Goal: Use online tool/utility: Utilize a website feature to perform a specific function

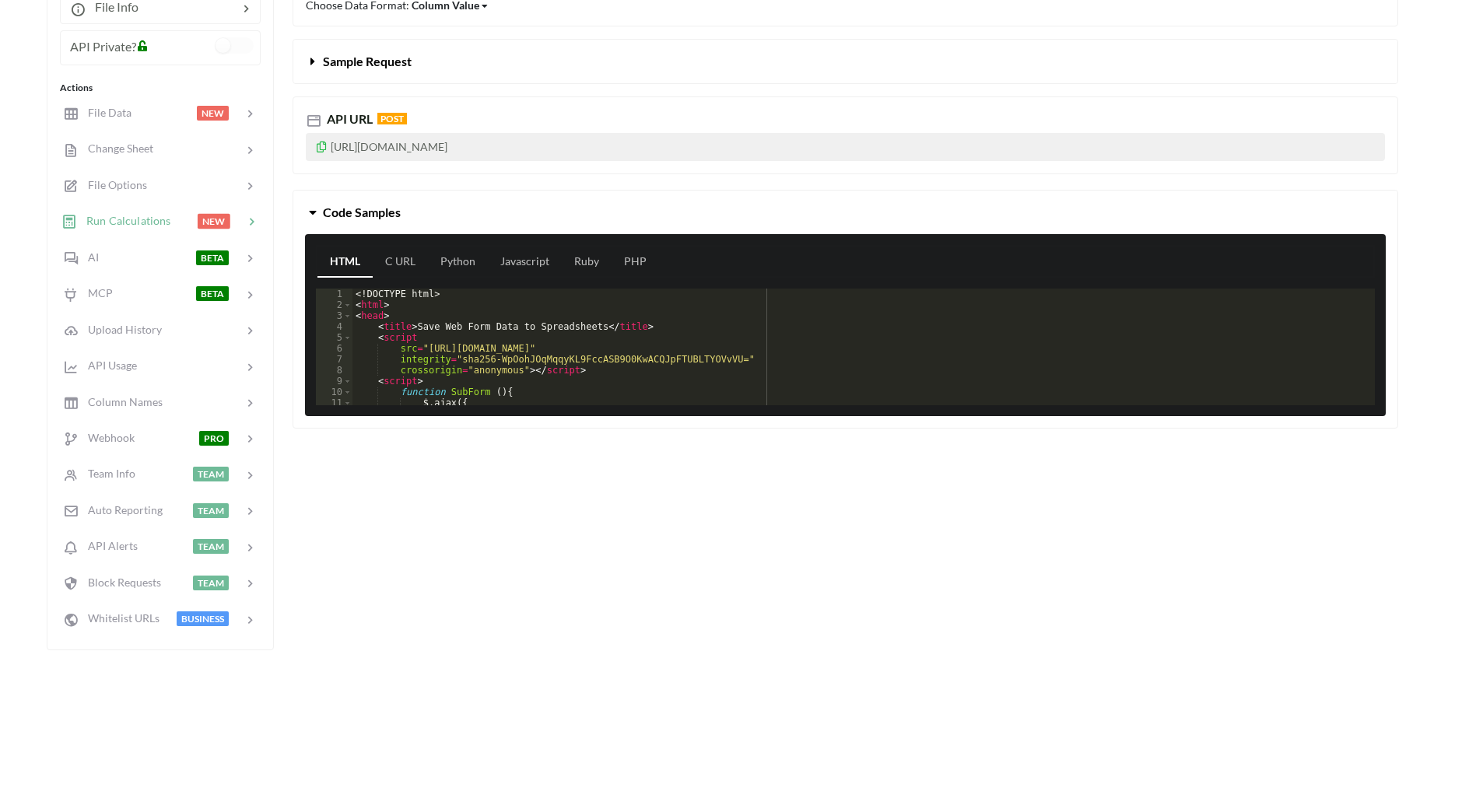
click at [116, 218] on span "Run Calculations" at bounding box center [124, 221] width 94 height 13
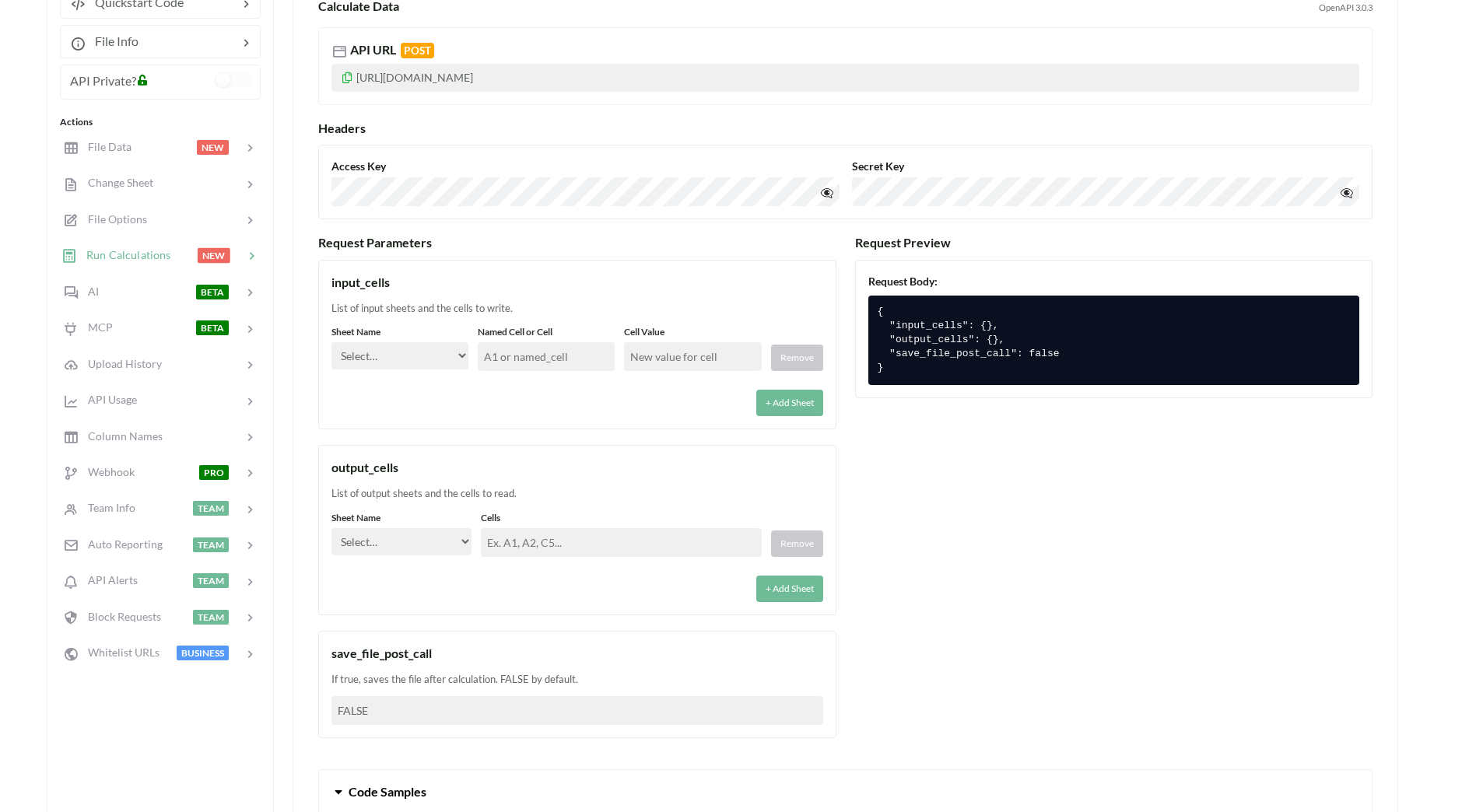
scroll to position [255, 0]
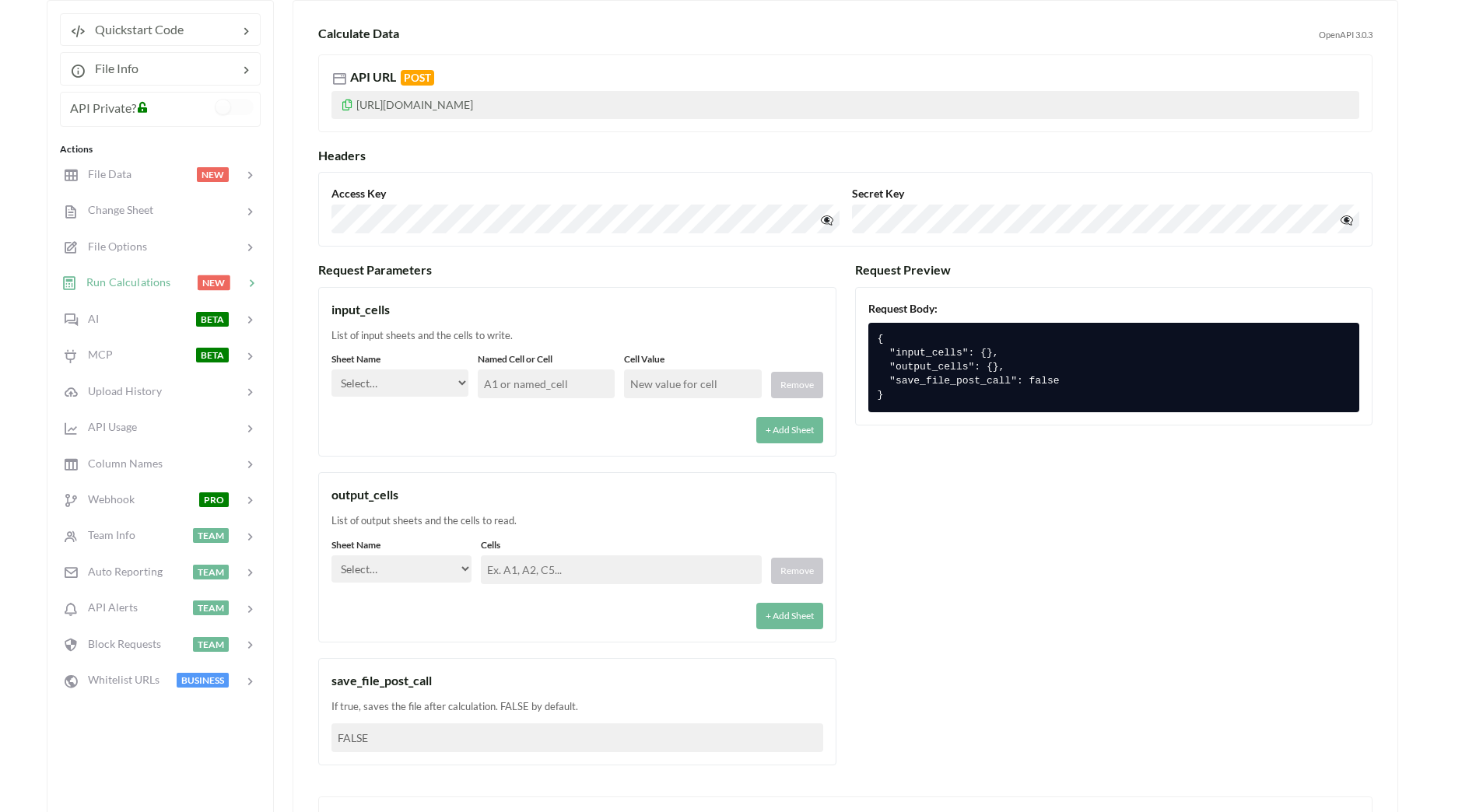
drag, startPoint x: 439, startPoint y: 382, endPoint x: 446, endPoint y: 388, distance: 9.2
click at [439, 382] on select "Select… inn_out Kold Brand Ark1 Firsidig Makro" at bounding box center [399, 383] width 137 height 27
select select "Kold"
click at [331, 369] on select "Select… inn_out Kold Brand Ark1 Firsidig Makro" at bounding box center [399, 383] width 137 height 27
click at [541, 401] on div "Sheet Name Select… inn_out Kold Brand Ark1 Firsidig Makro Named Cell or Cell Ce…" at bounding box center [577, 398] width 491 height 91
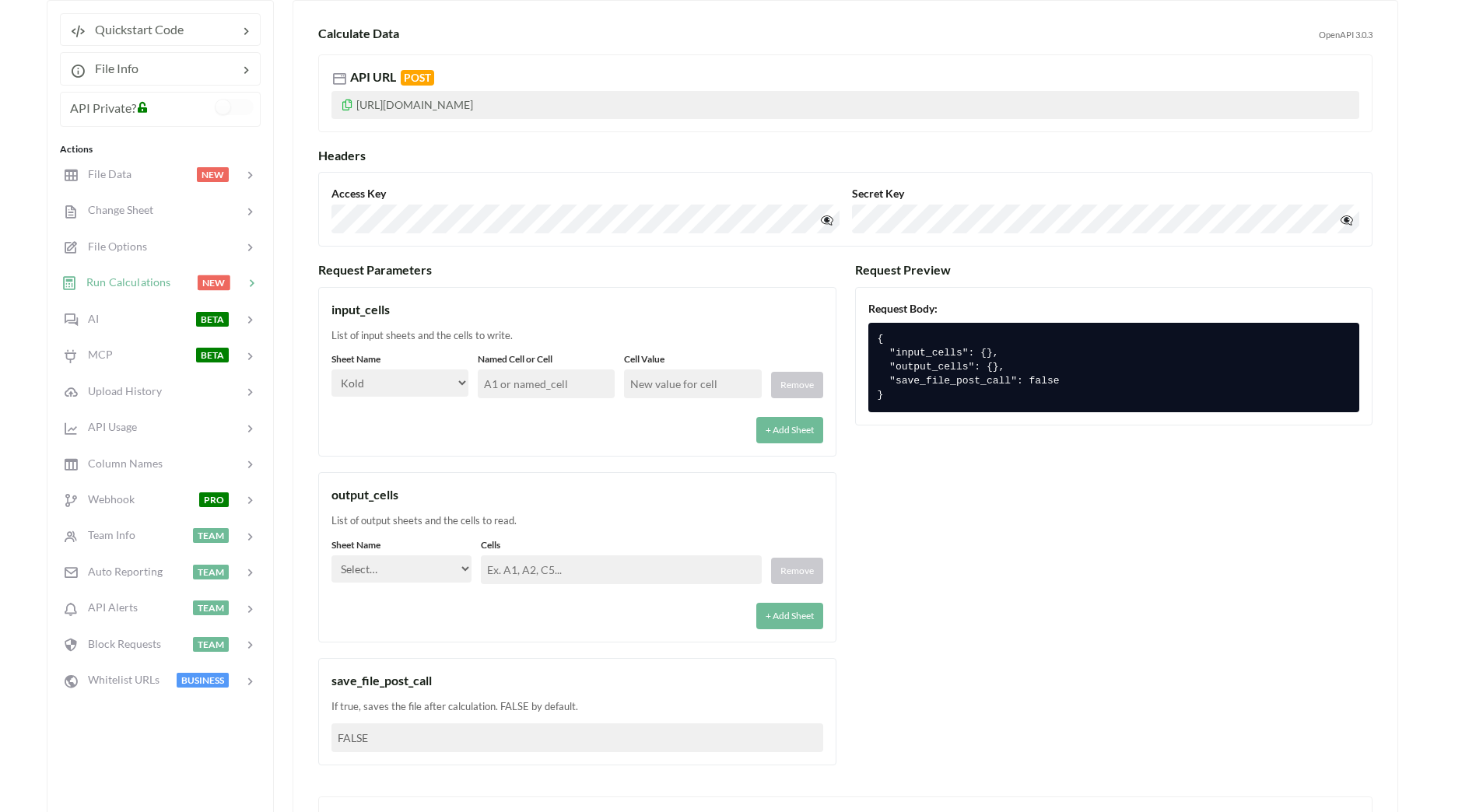
click at [559, 389] on input "text" at bounding box center [546, 384] width 137 height 29
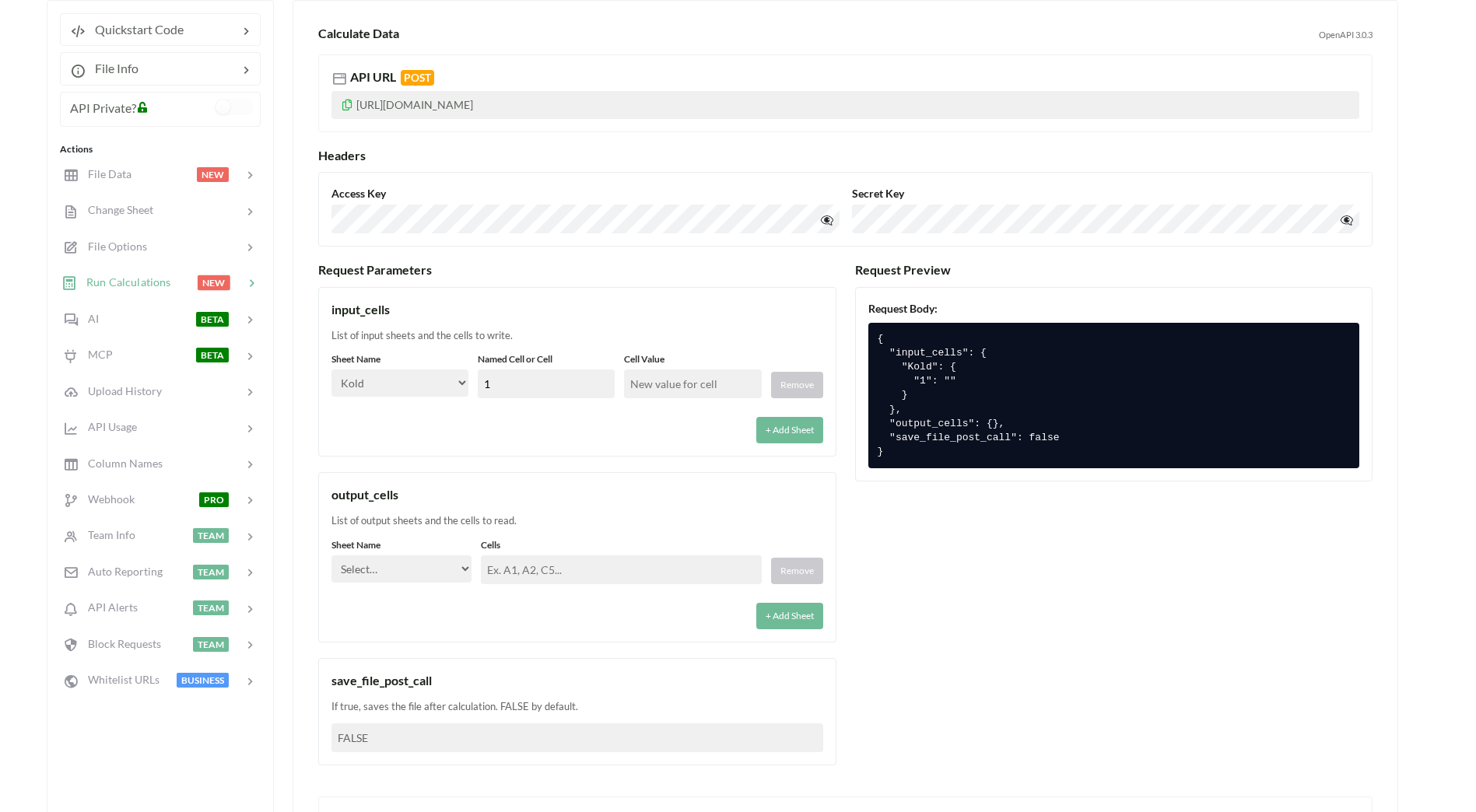
click at [712, 385] on input "text" at bounding box center [692, 384] width 137 height 29
drag, startPoint x: 571, startPoint y: 381, endPoint x: 327, endPoint y: 377, distance: 244.0
click at [327, 377] on div "input_cells List of input sheets and the cells to write. Sheet Name Select… inn…" at bounding box center [577, 372] width 518 height 170
type input "N11"
click at [668, 379] on input "text" at bounding box center [692, 384] width 137 height 29
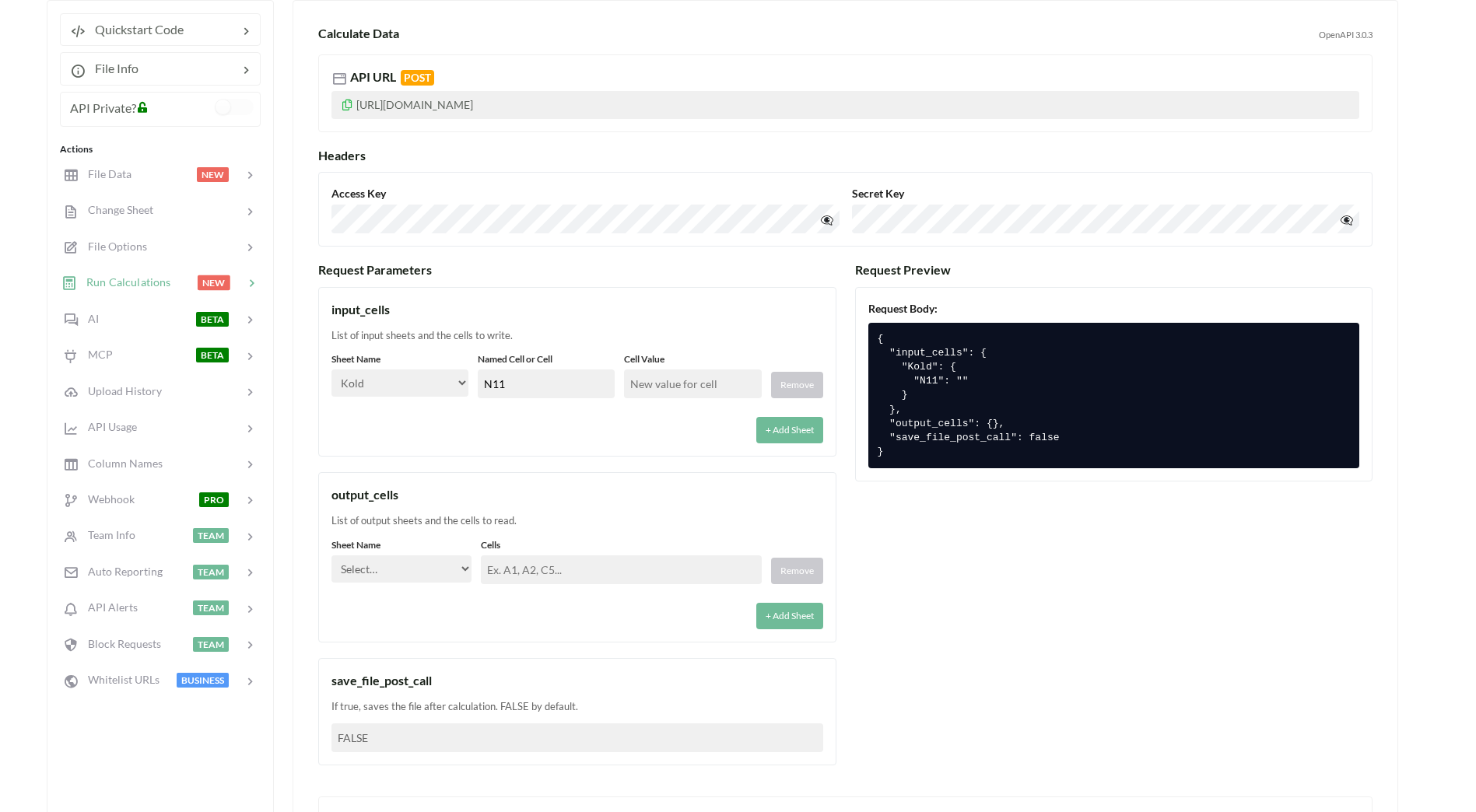
drag, startPoint x: 517, startPoint y: 377, endPoint x: 487, endPoint y: 381, distance: 30.3
click at [487, 380] on input "N11" at bounding box center [546, 384] width 137 height 29
drag, startPoint x: 512, startPoint y: 387, endPoint x: 539, endPoint y: 388, distance: 27.0
click at [512, 385] on input "N11" at bounding box center [546, 384] width 137 height 29
click at [541, 386] on input "N11" at bounding box center [546, 384] width 137 height 29
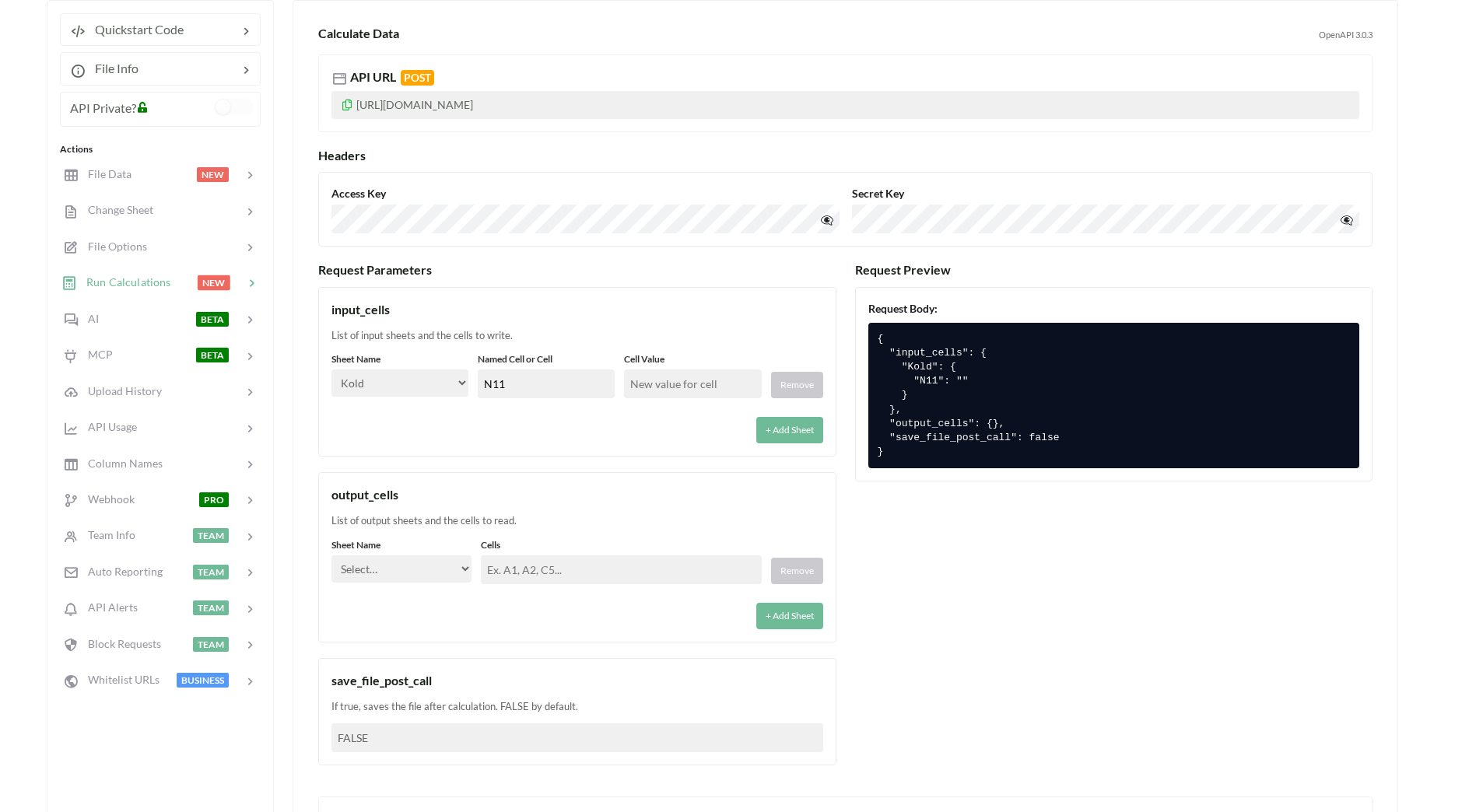
click at [661, 385] on input "text" at bounding box center [692, 384] width 137 height 29
type input "3"
click at [426, 579] on select "Select… inn_out Kold Brand Ark1 Firsidig Makro" at bounding box center [401, 569] width 140 height 27
select select "Kold"
click at [331, 555] on select "Select… inn_out Kold Brand Ark1 Firsidig Makro" at bounding box center [401, 569] width 140 height 27
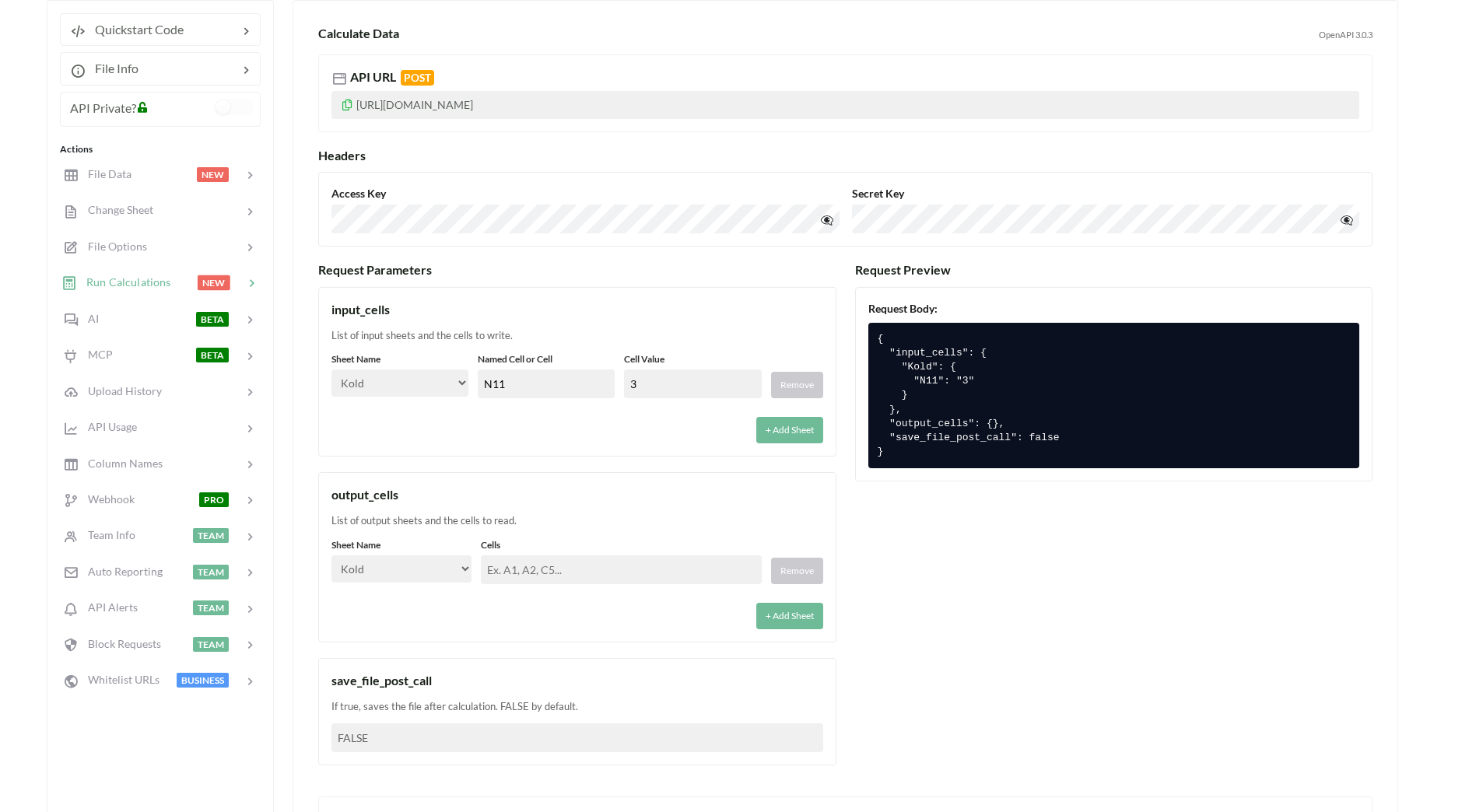
click at [511, 574] on input "text" at bounding box center [621, 570] width 280 height 29
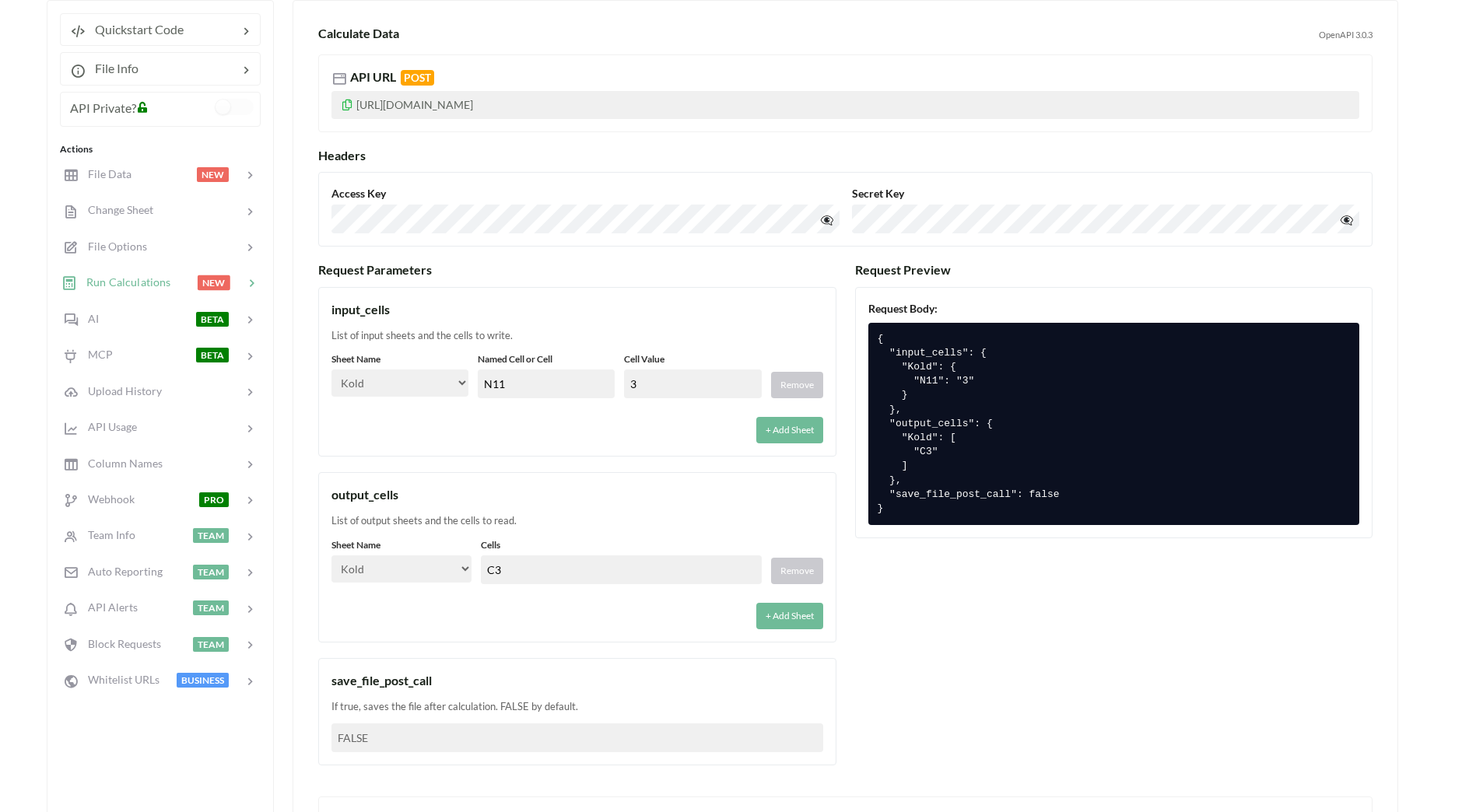
type input "C3"
click at [696, 636] on div "output_cells List of output sheets and the cells to read. Sheet Name Select… in…" at bounding box center [577, 557] width 518 height 170
click at [426, 574] on select "Select… inn_out Kold Brand Ark1 Firsidig Makro" at bounding box center [401, 569] width 140 height 27
click at [440, 515] on div "List of output sheets and the cells to read." at bounding box center [577, 520] width 491 height 15
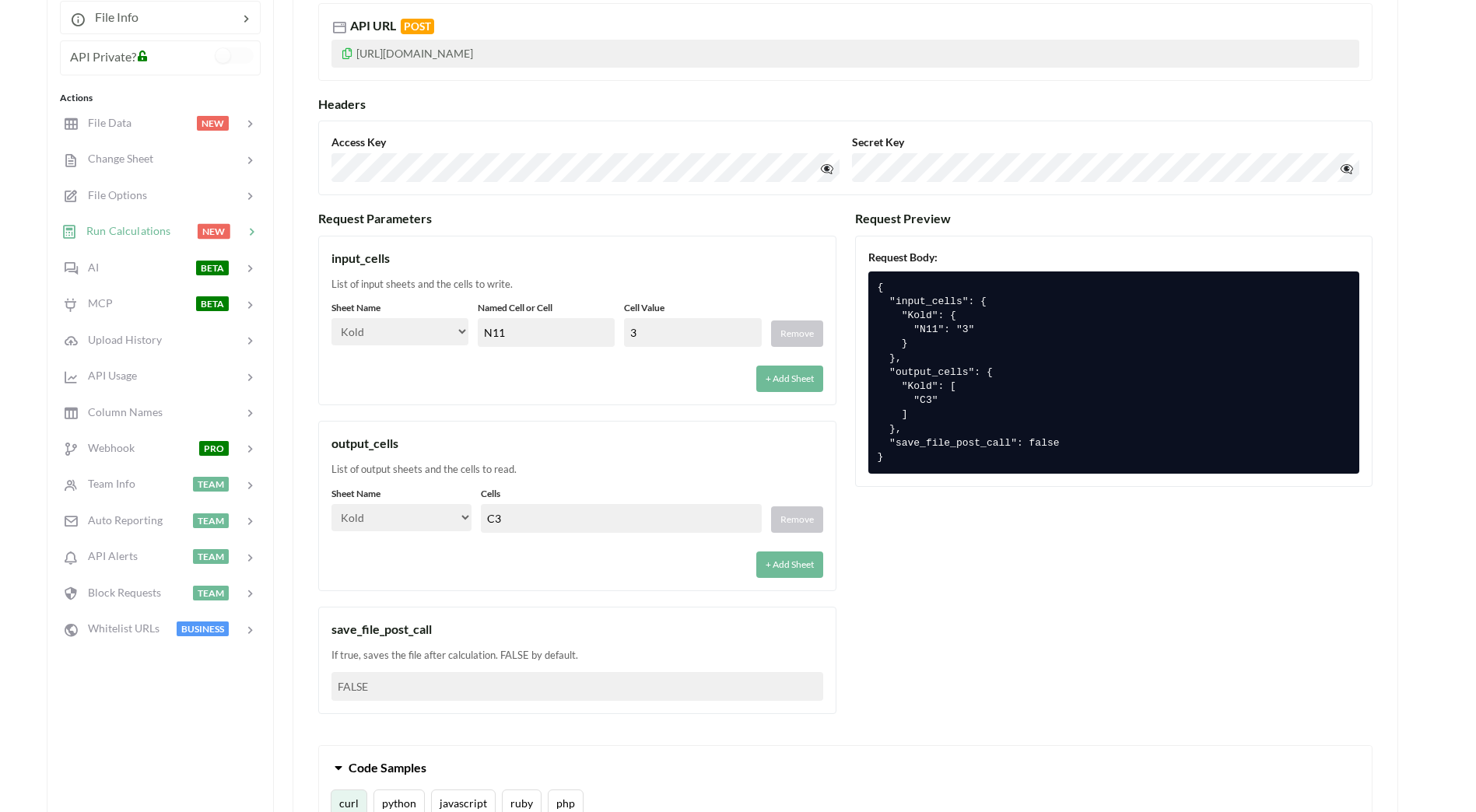
scroll to position [566, 0]
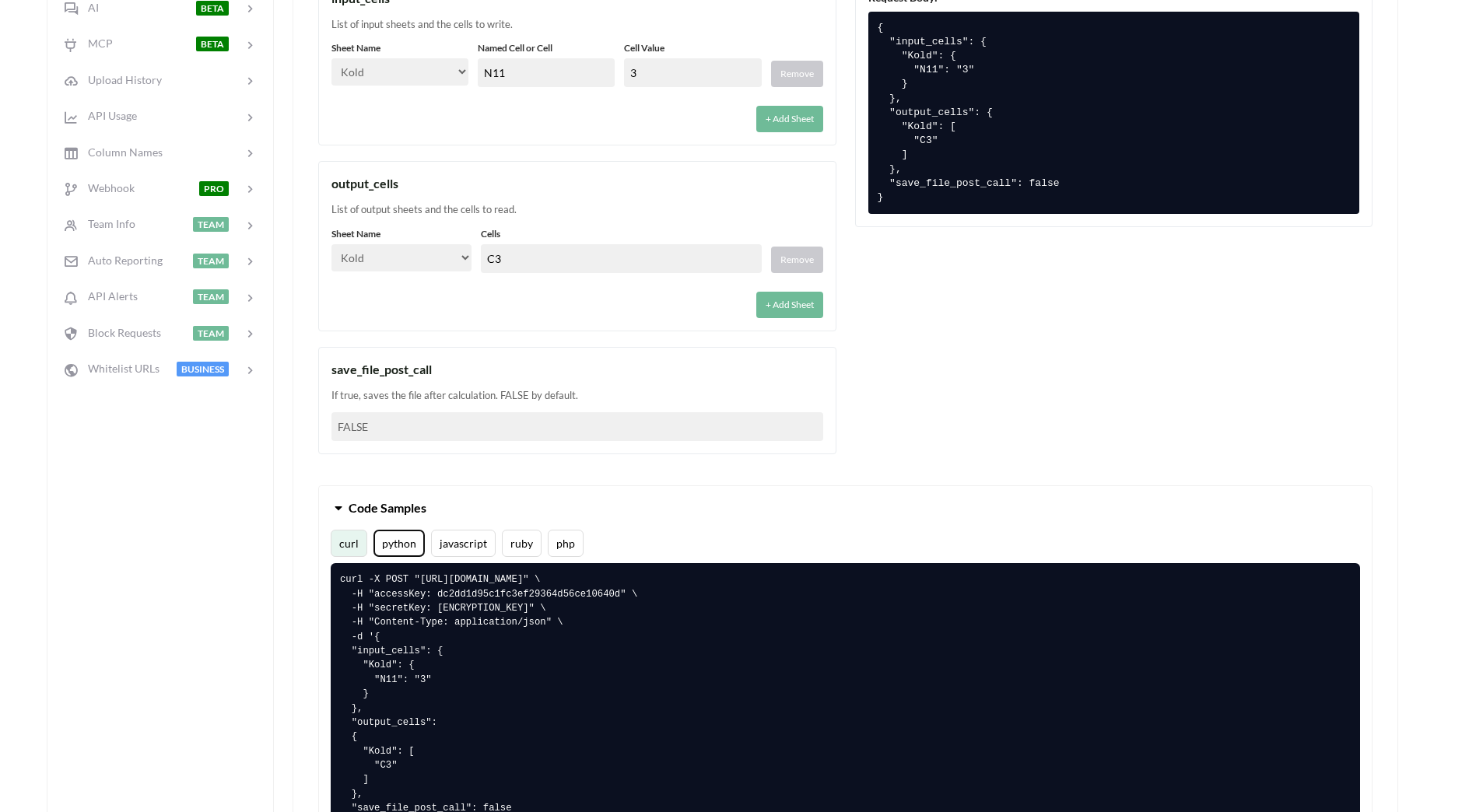
click at [386, 541] on button "python" at bounding box center [399, 544] width 52 height 27
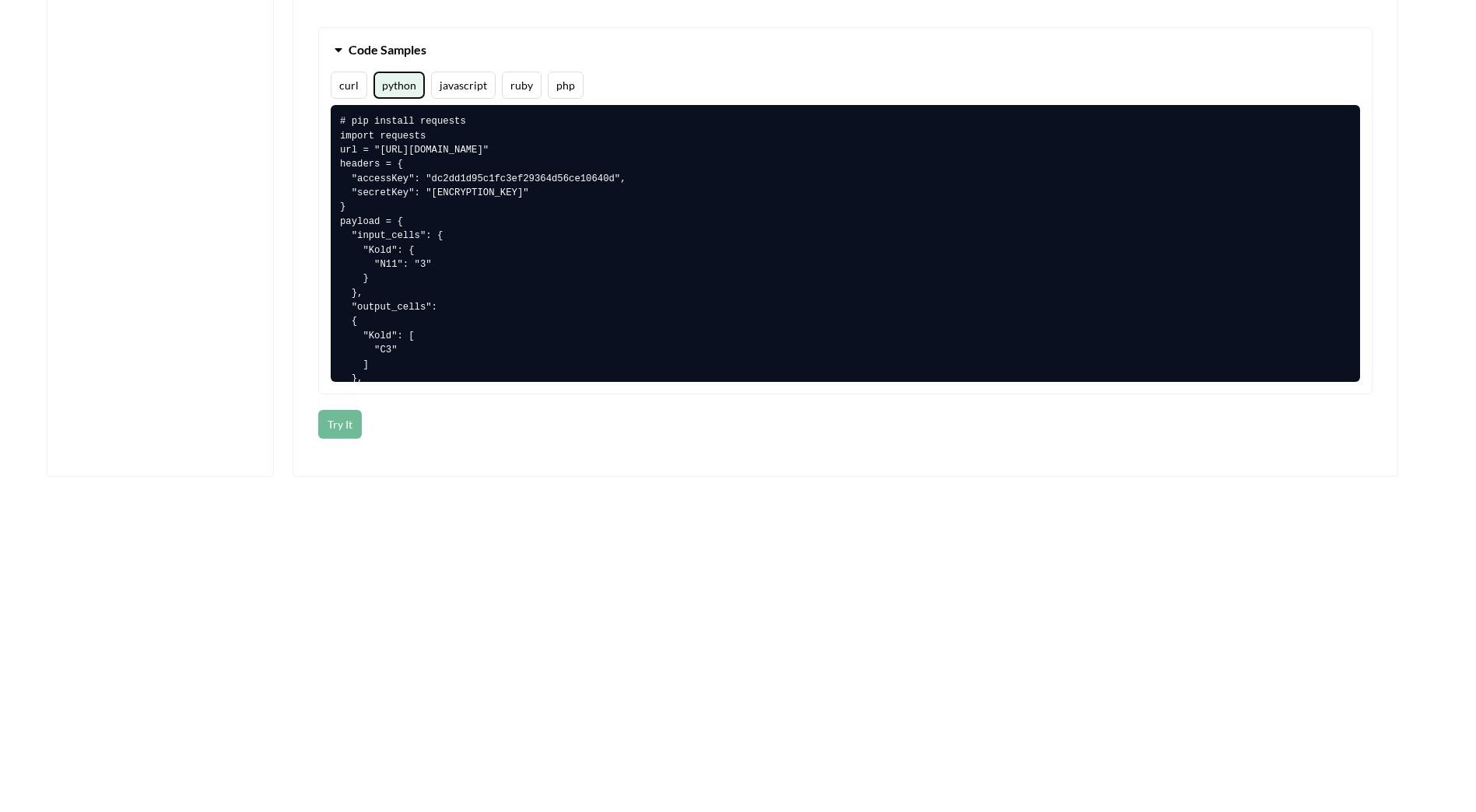
scroll to position [1032, 0]
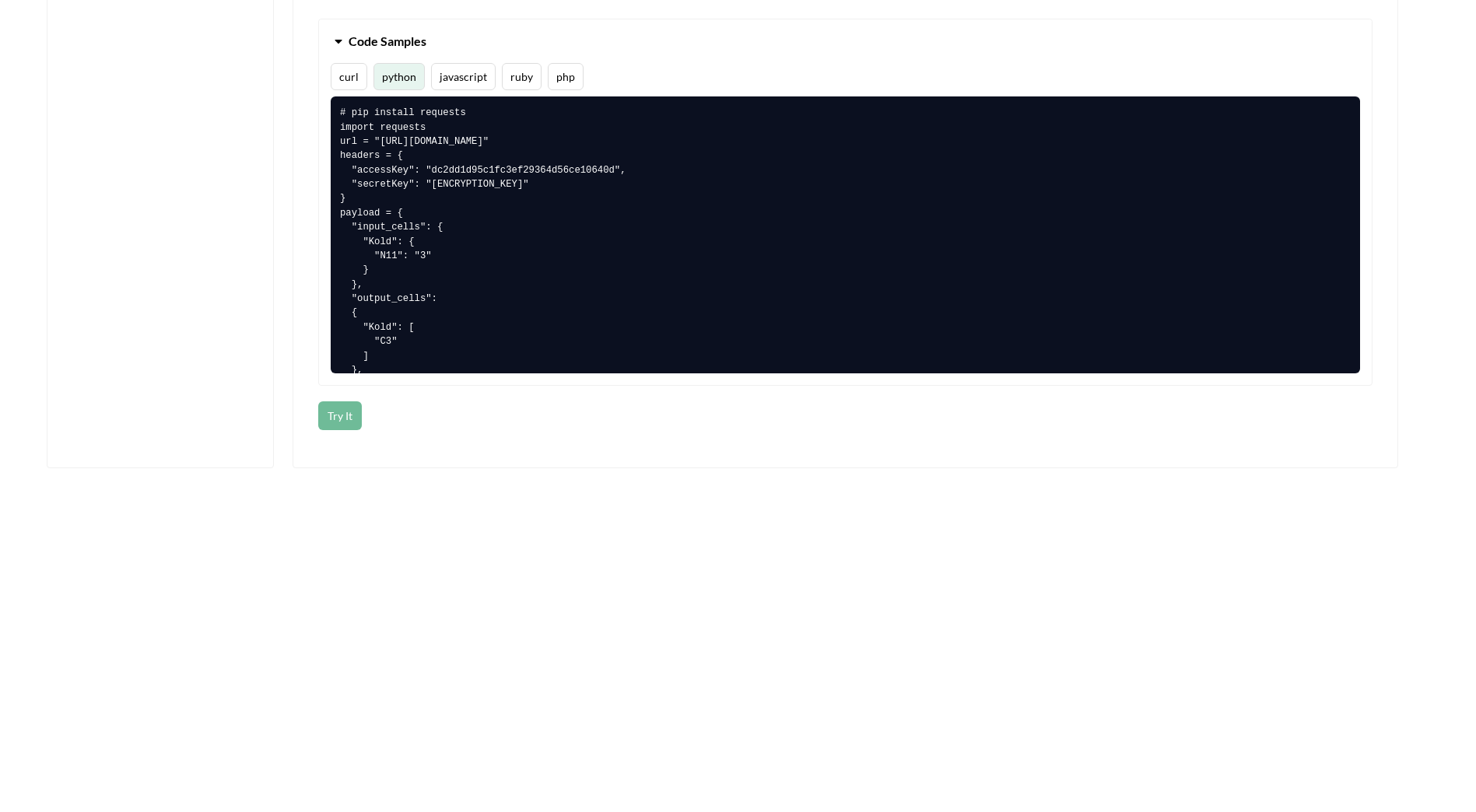
click at [344, 426] on button "Try It" at bounding box center [340, 416] width 44 height 29
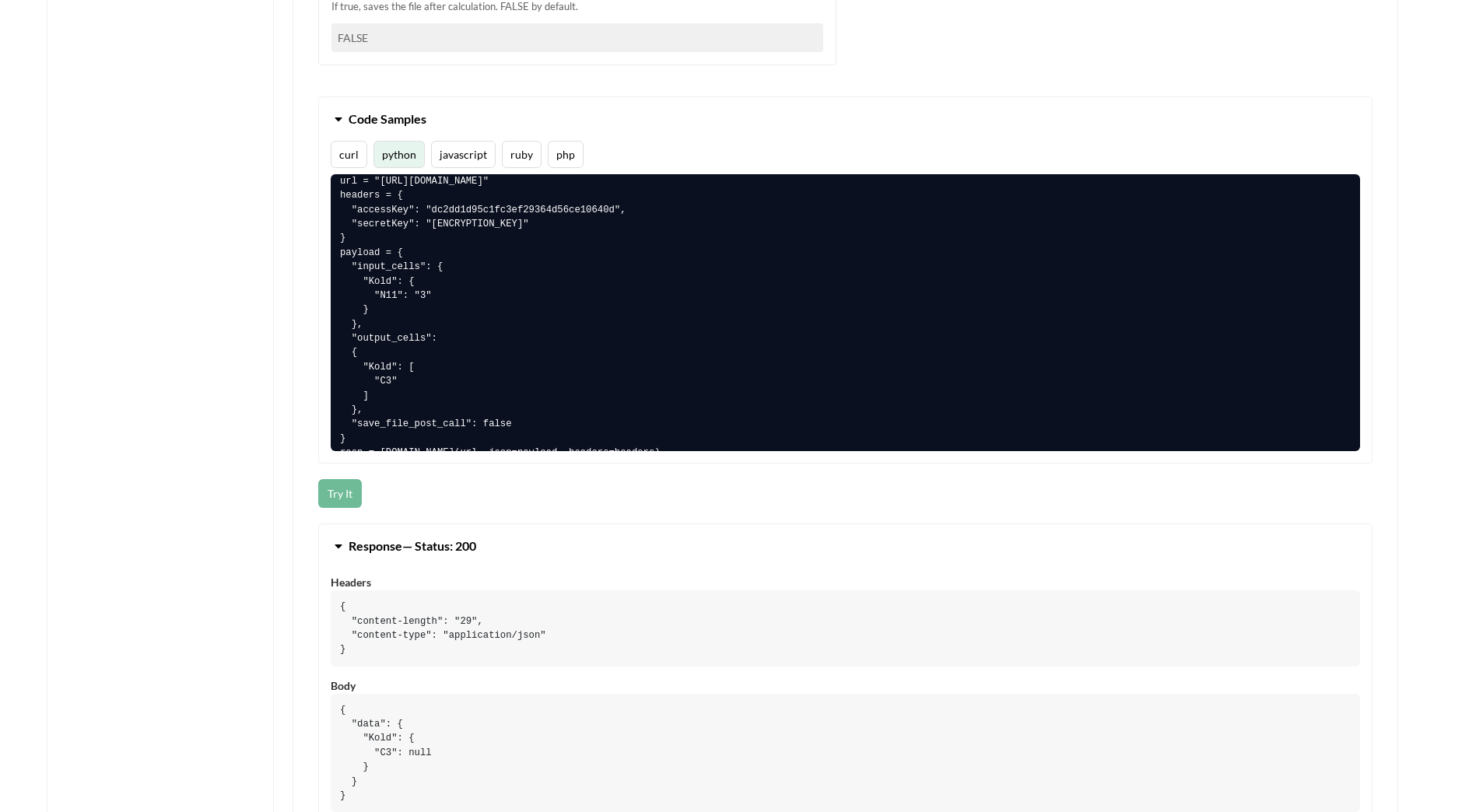
scroll to position [0, 0]
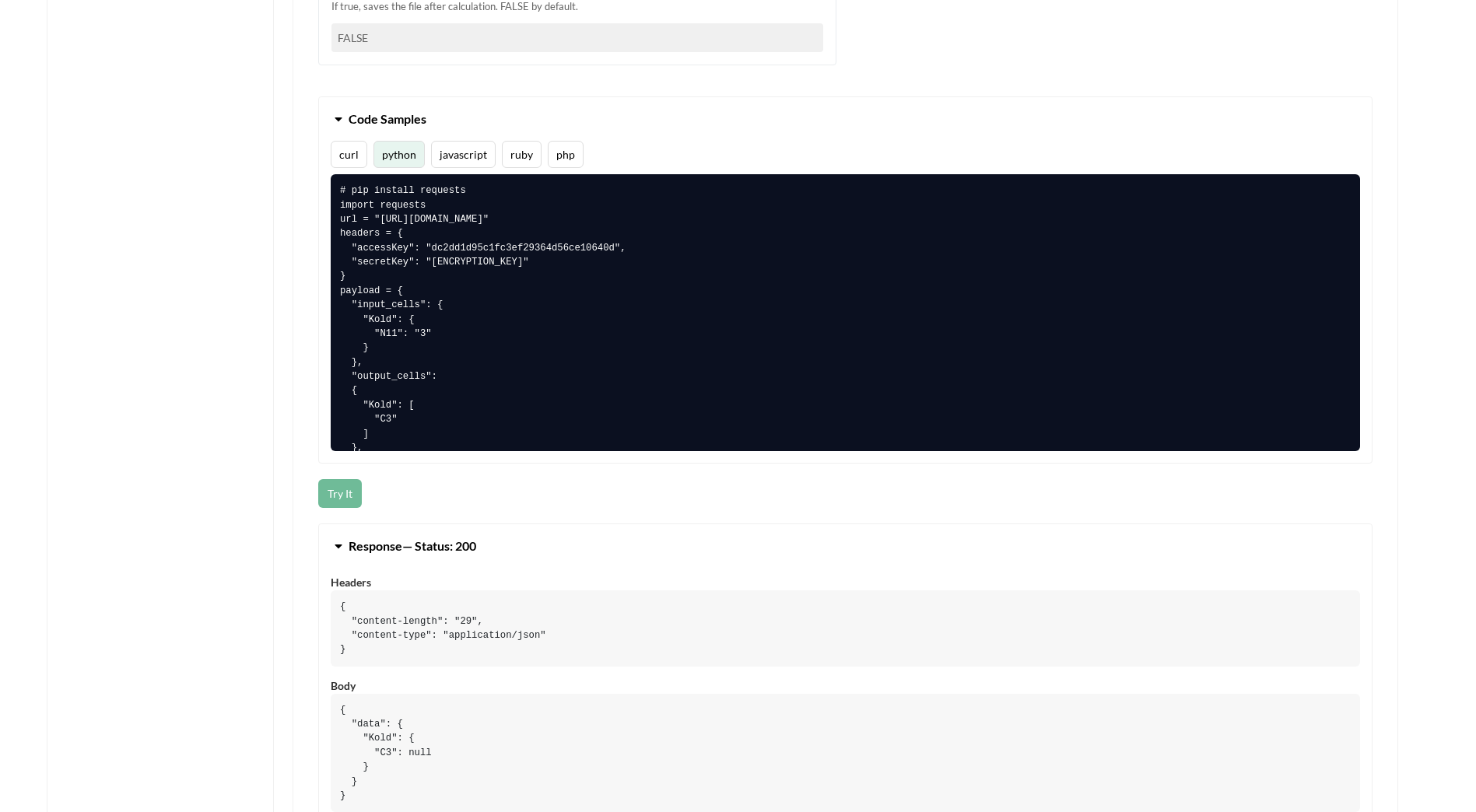
drag, startPoint x: 777, startPoint y: 120, endPoint x: 688, endPoint y: 95, distance: 92.4
click at [777, 120] on button "Code Samples" at bounding box center [846, 119] width 1052 height 44
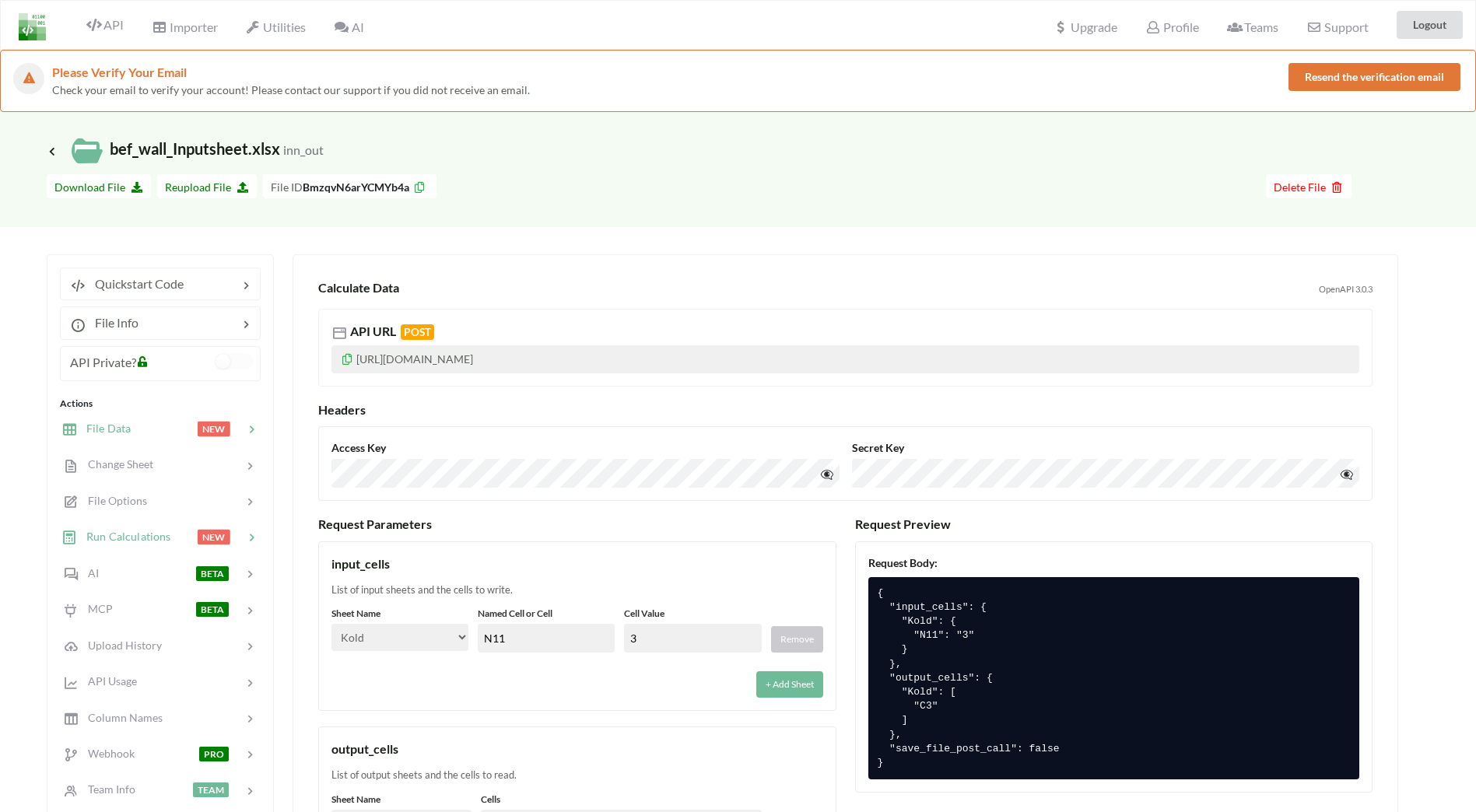
click at [116, 428] on span "File Data" at bounding box center [103, 428] width 53 height 13
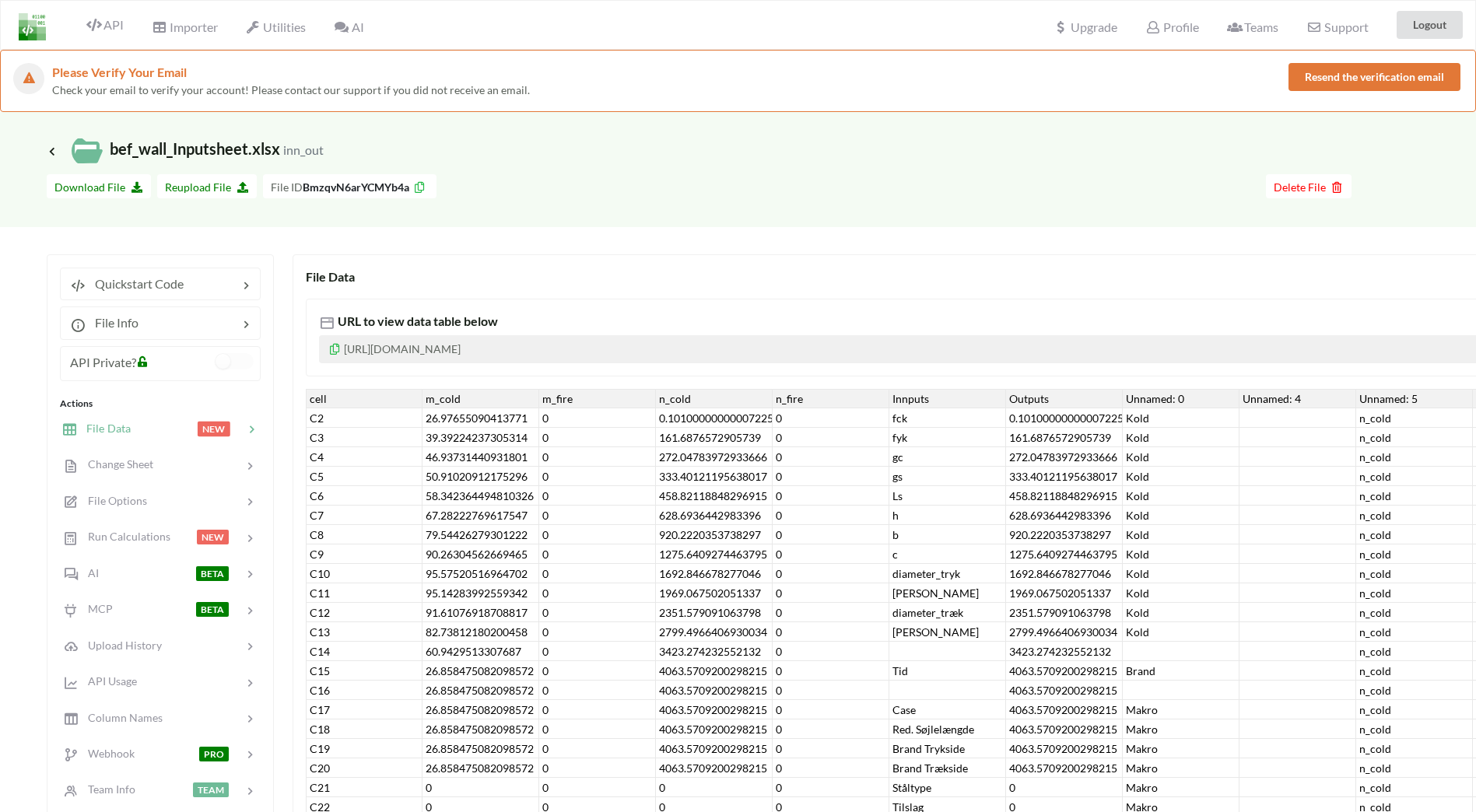
drag, startPoint x: 715, startPoint y: 208, endPoint x: 513, endPoint y: 175, distance: 204.7
click at [715, 208] on div "Go To Files page Download hidden Download File Reupload File File ID BmzqvN6arY…" at bounding box center [738, 196] width 1476 height 61
click at [52, 149] on icon at bounding box center [52, 150] width 14 height 12
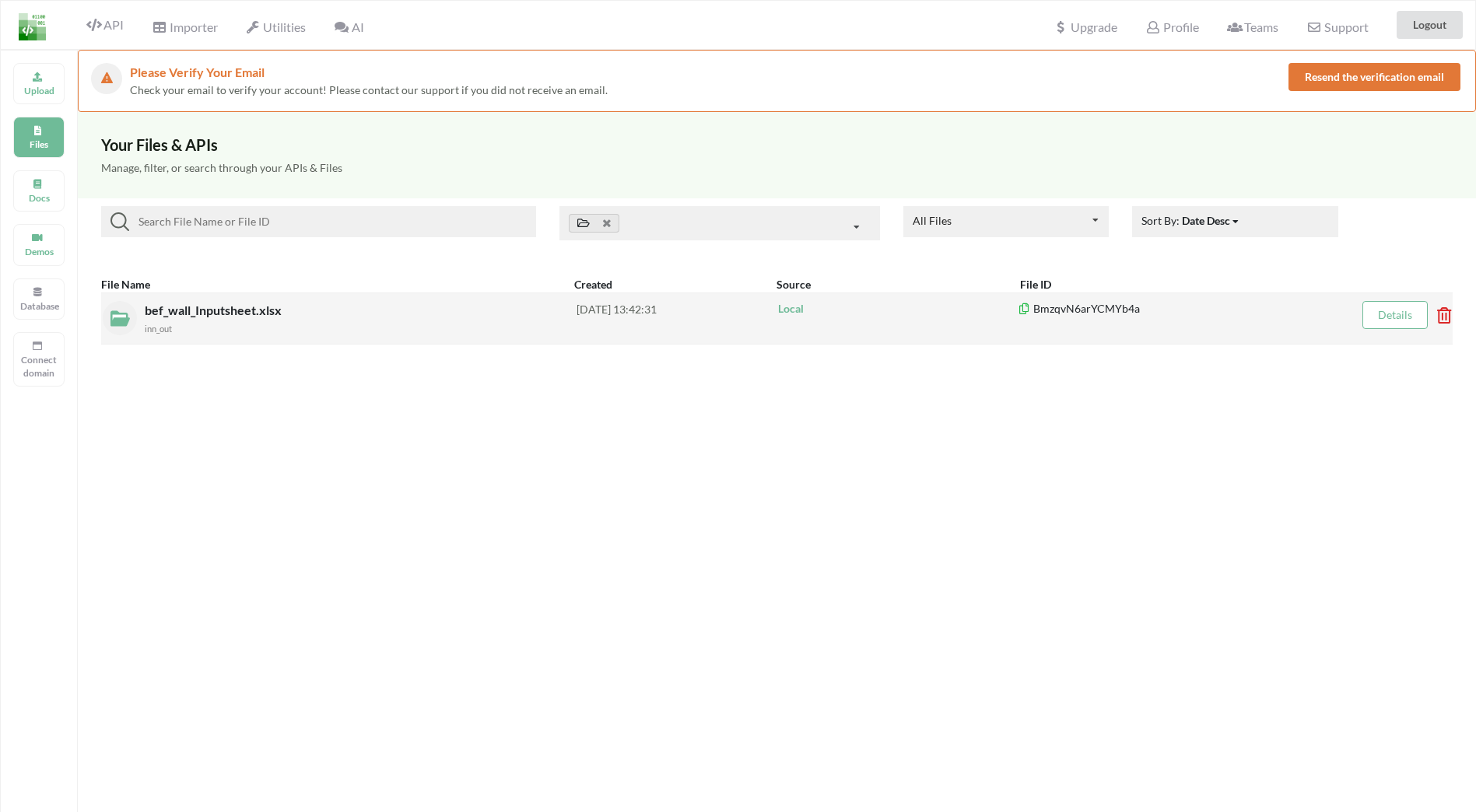
click at [401, 339] on div "bef_wall_Inputsheet.xlsx inn_out [DATE] 13:42:31 Local BmzqvN6arYCMYb4a Details" at bounding box center [777, 318] width 1352 height 52
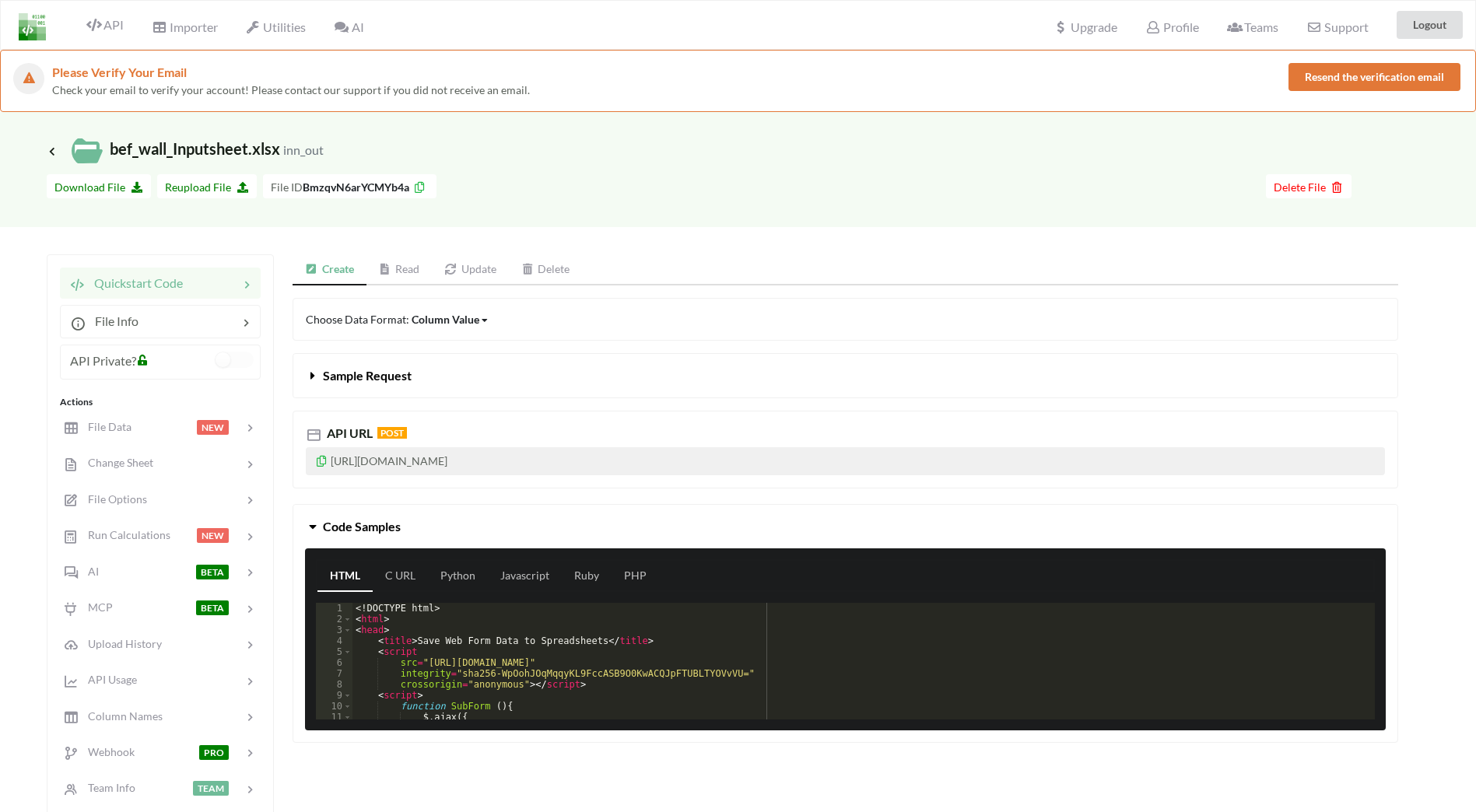
click at [480, 268] on link "Update" at bounding box center [470, 270] width 77 height 32
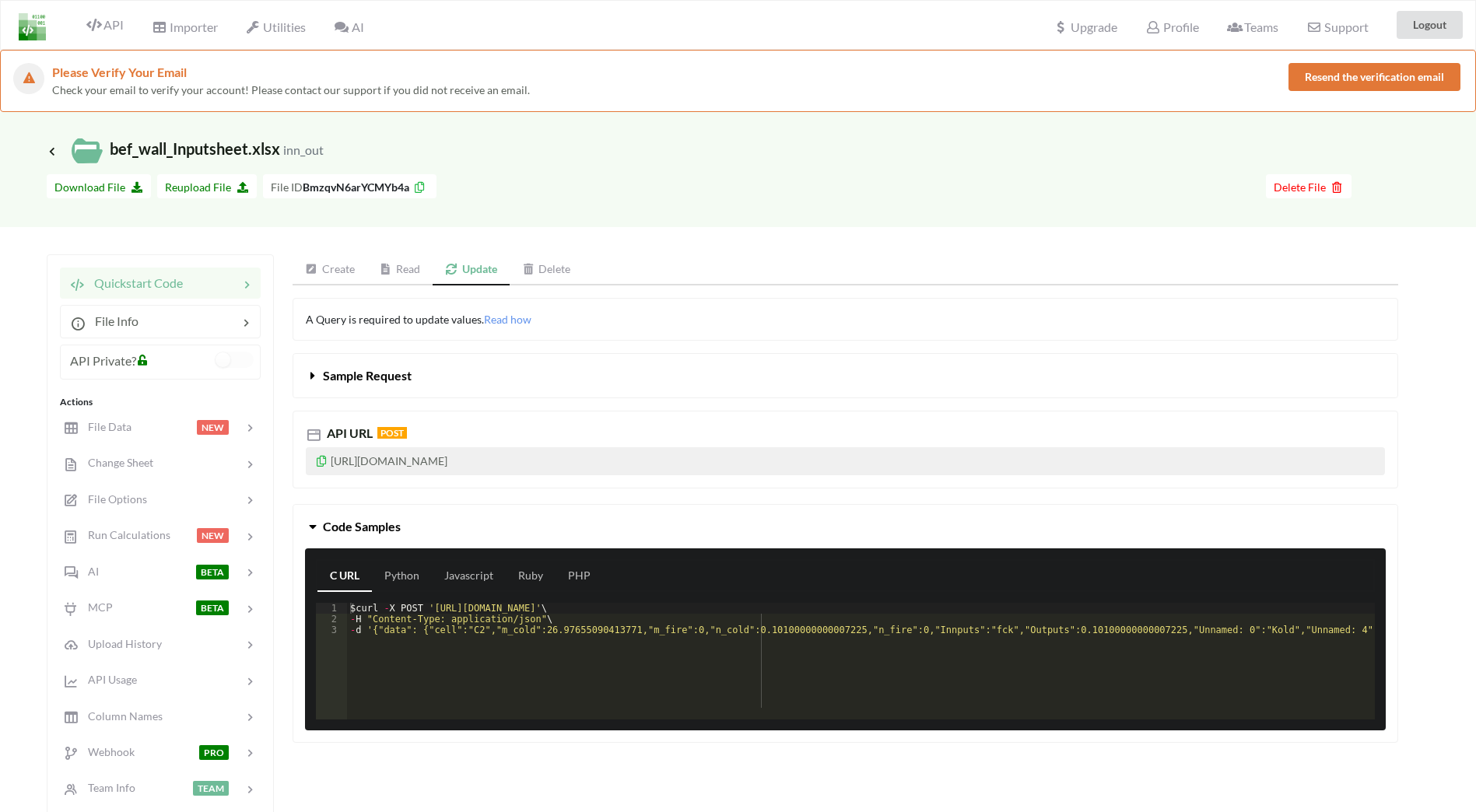
click at [404, 268] on link "Read" at bounding box center [400, 270] width 66 height 32
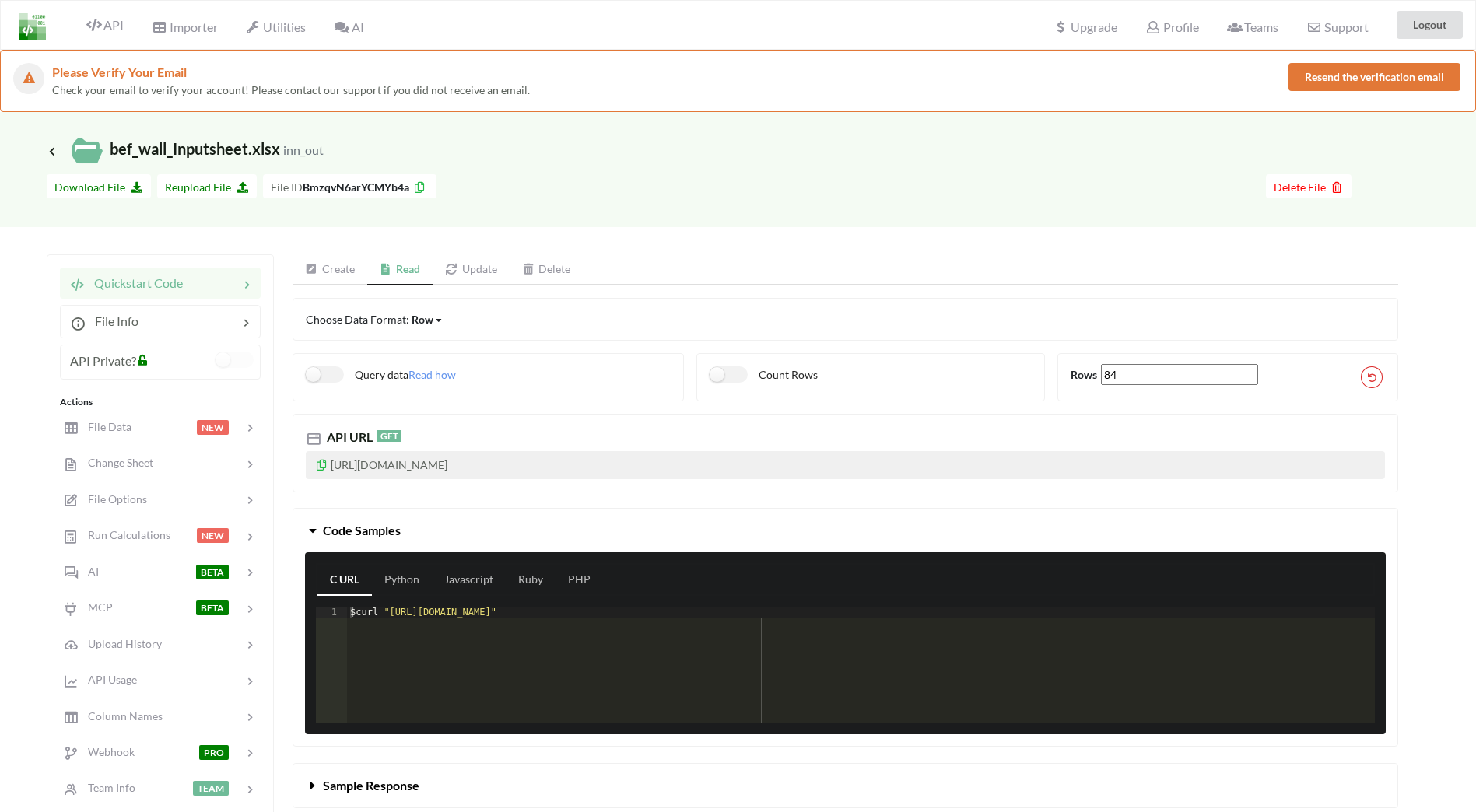
click at [477, 271] on link "Update" at bounding box center [470, 270] width 77 height 32
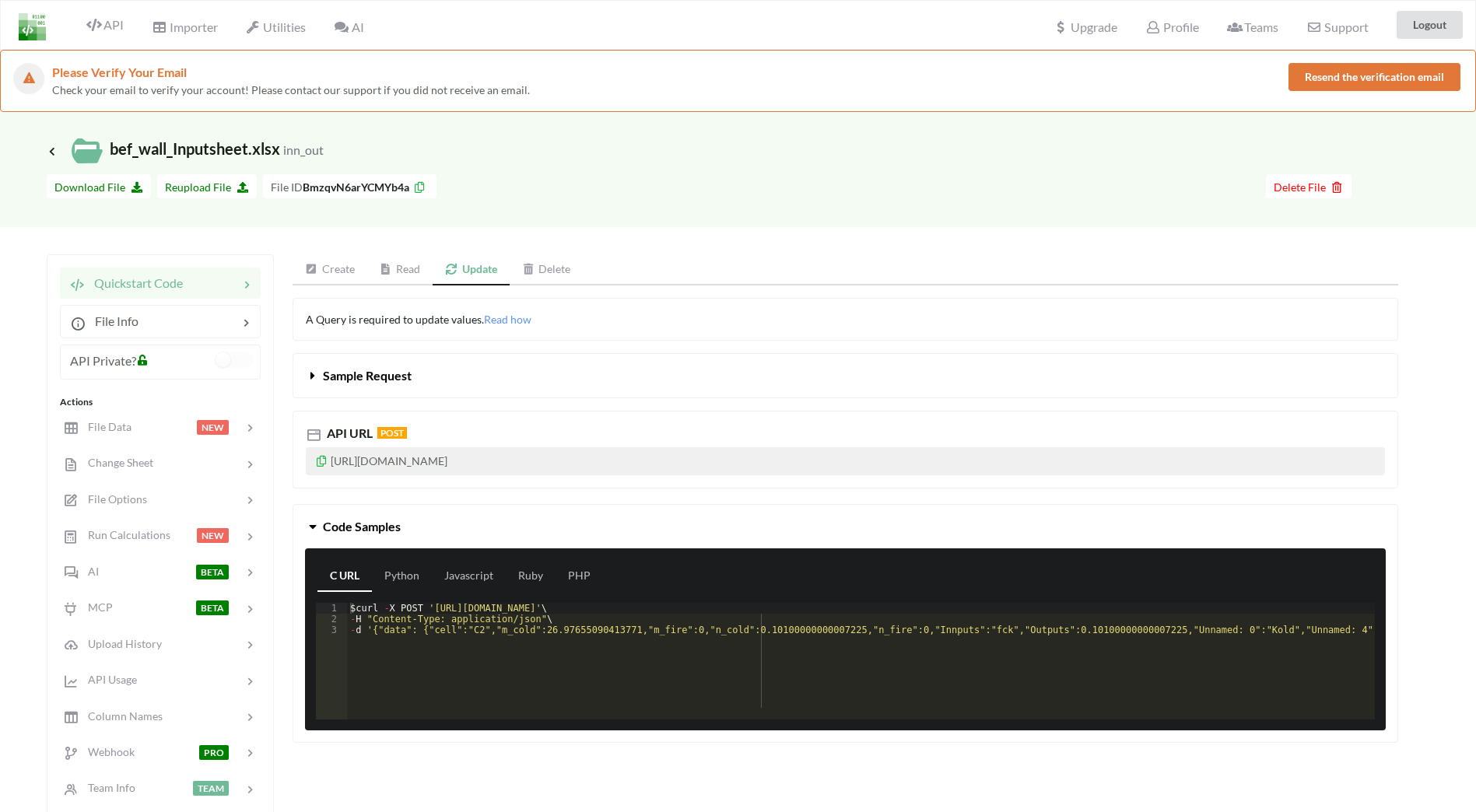
click at [548, 272] on link "Delete" at bounding box center [546, 270] width 74 height 32
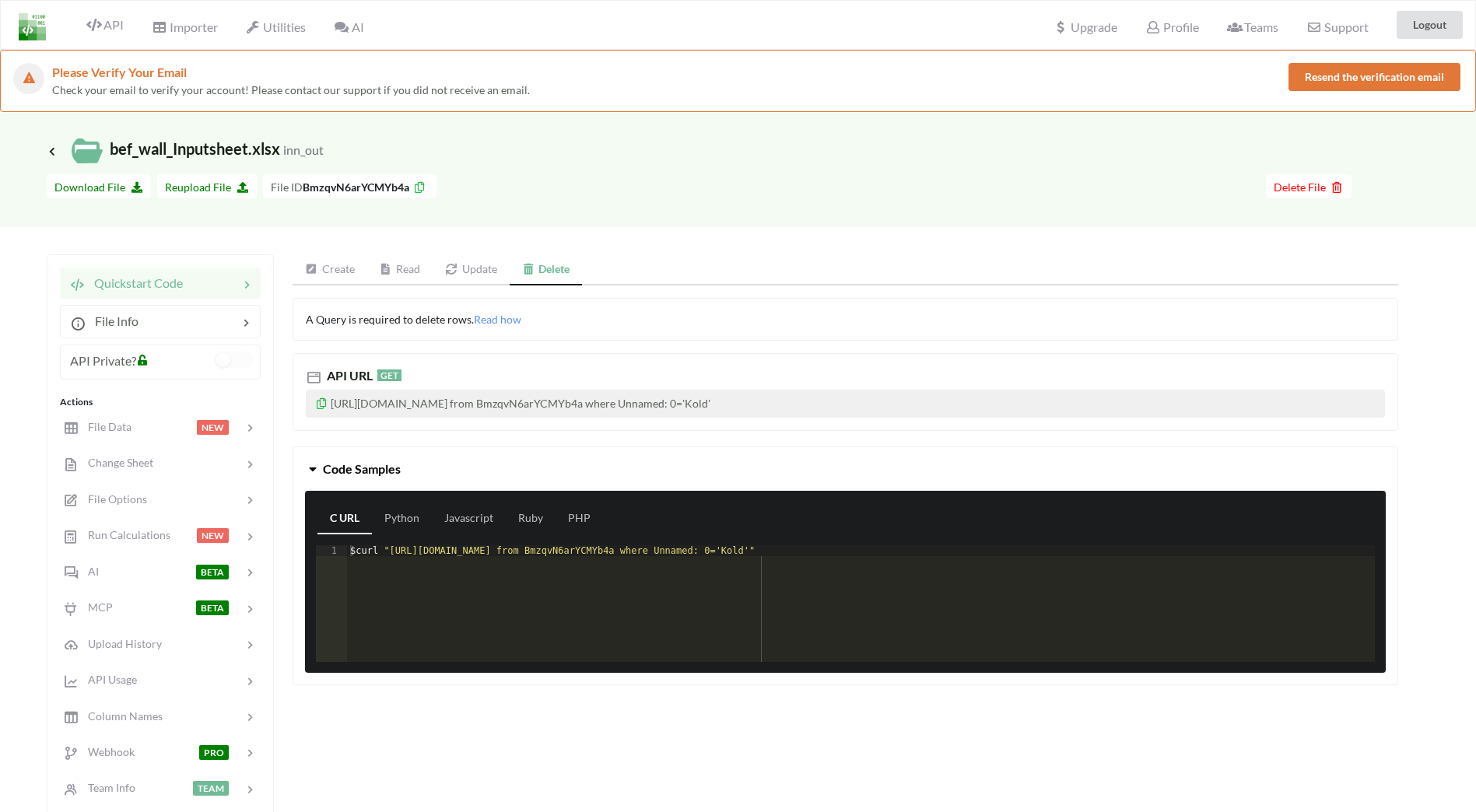
click at [332, 271] on link "Create" at bounding box center [330, 270] width 74 height 32
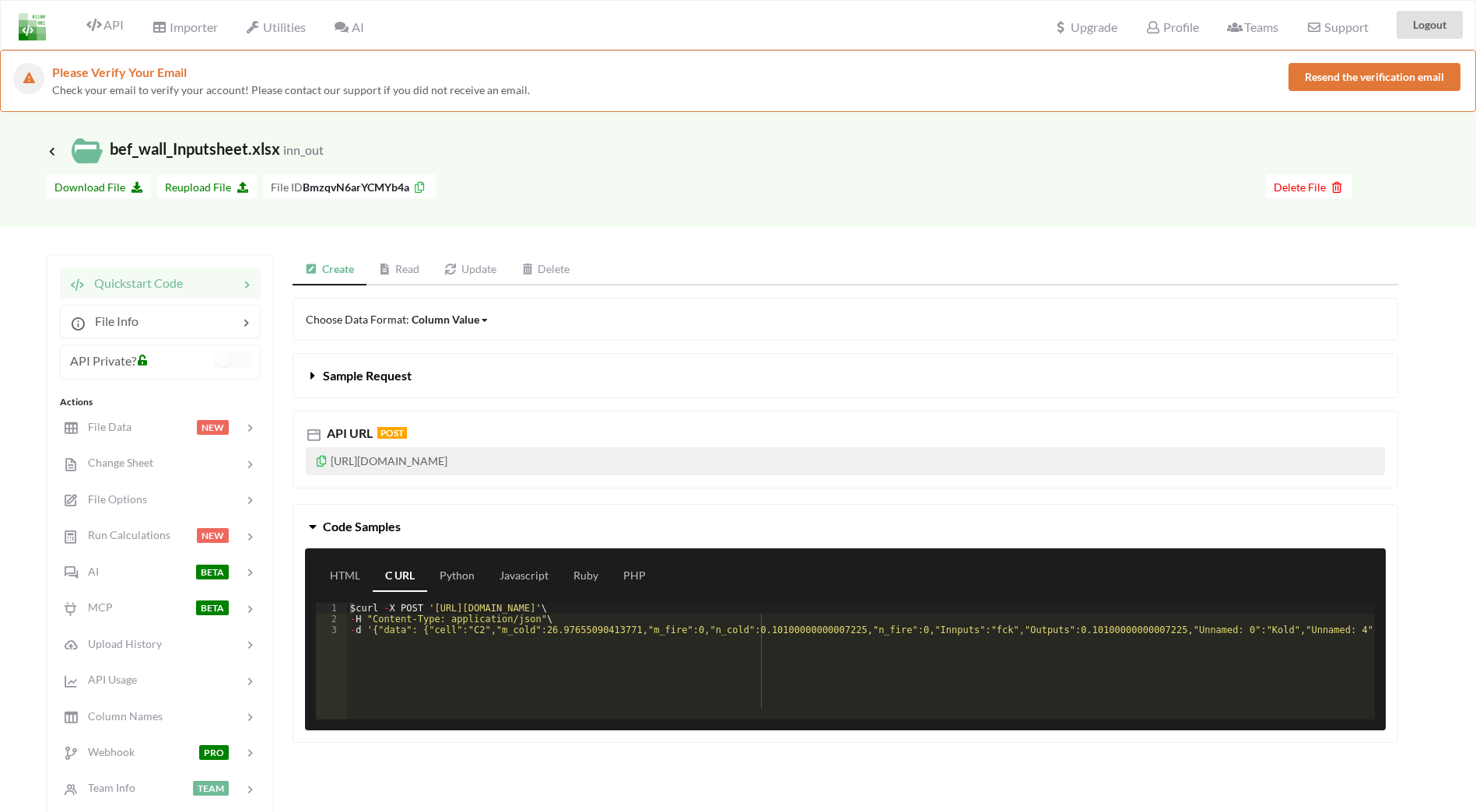
click at [508, 234] on div "Icon Link bef_wall_Inputsheet.xlsx inn_out Go To Files page Download hidden Dow…" at bounding box center [738, 546] width 1476 height 869
click at [236, 183] on icon at bounding box center [240, 184] width 13 height 11
click at [200, 179] on button "Reupload File" at bounding box center [206, 187] width 99 height 24
type input "C:\fakepath\bef_wall_Inputsheet.xlsx"
click at [554, 188] on div at bounding box center [851, 189] width 829 height 30
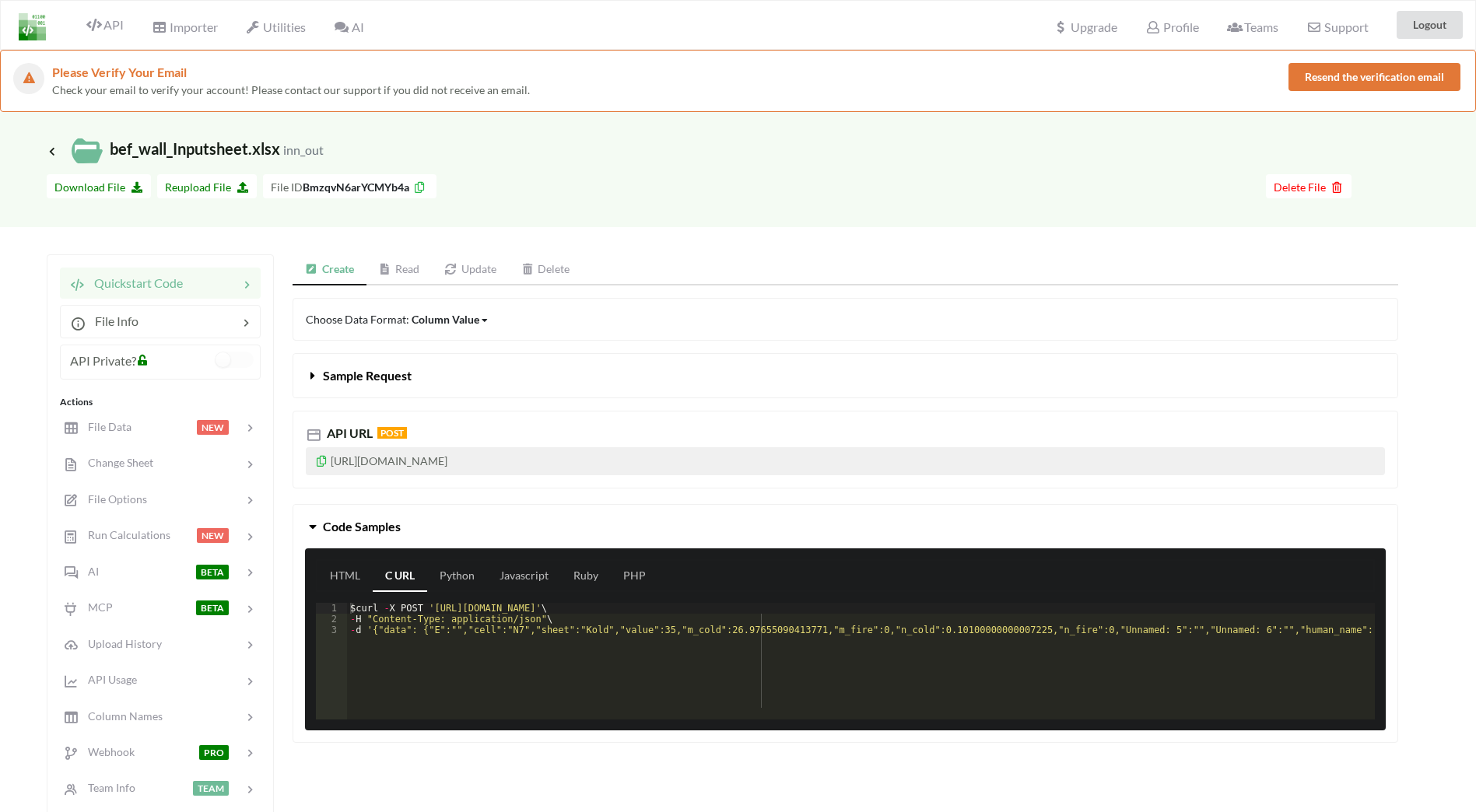
click at [351, 181] on b "BmzqvN6arYCMYb4a" at bounding box center [356, 187] width 107 height 13
drag, startPoint x: 351, startPoint y: 181, endPoint x: 626, endPoint y: 163, distance: 275.6
click at [634, 158] on div "Icon Link bef_wall_Inputsheet.xlsx inn_out" at bounding box center [738, 150] width 1382 height 32
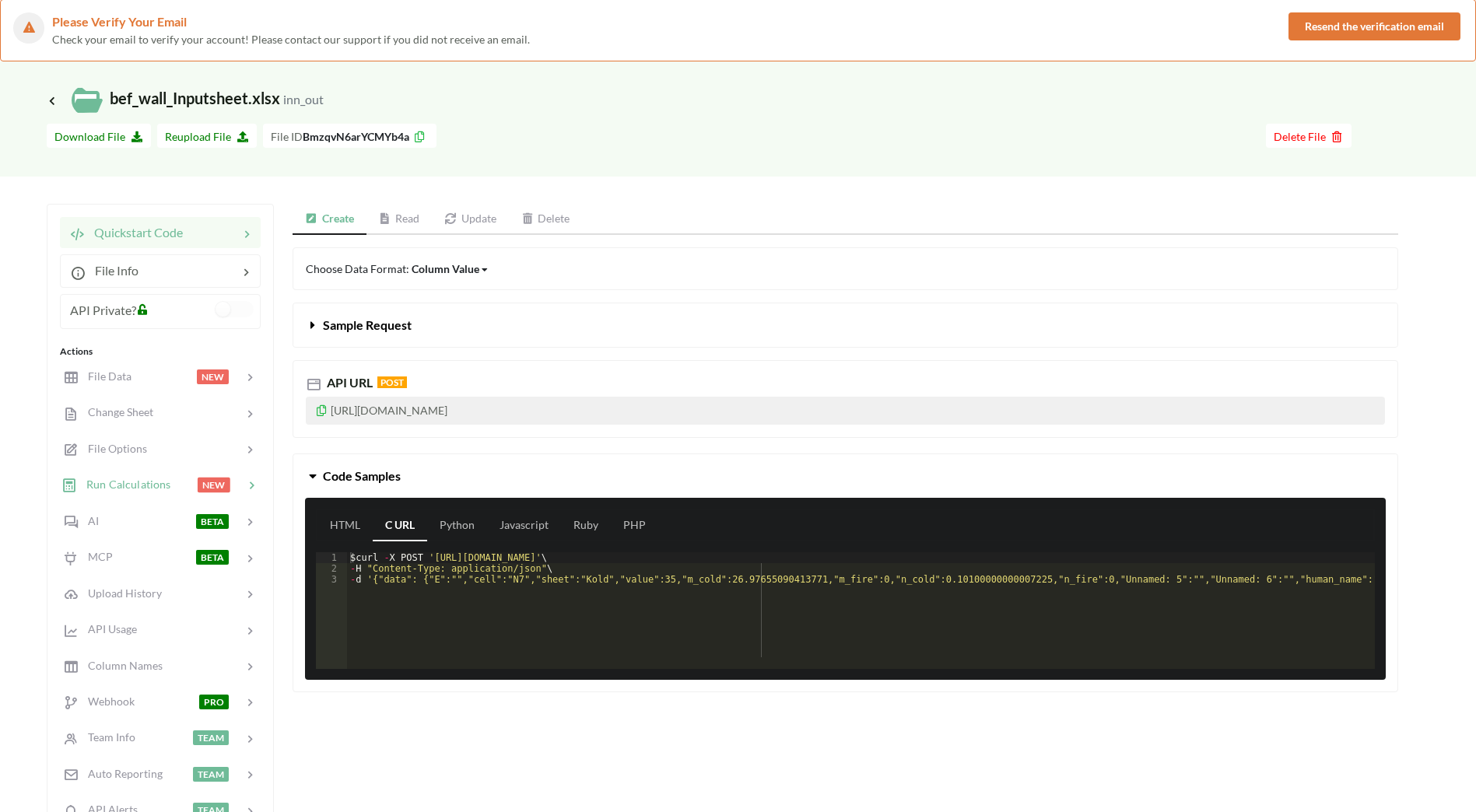
scroll to position [78, 0]
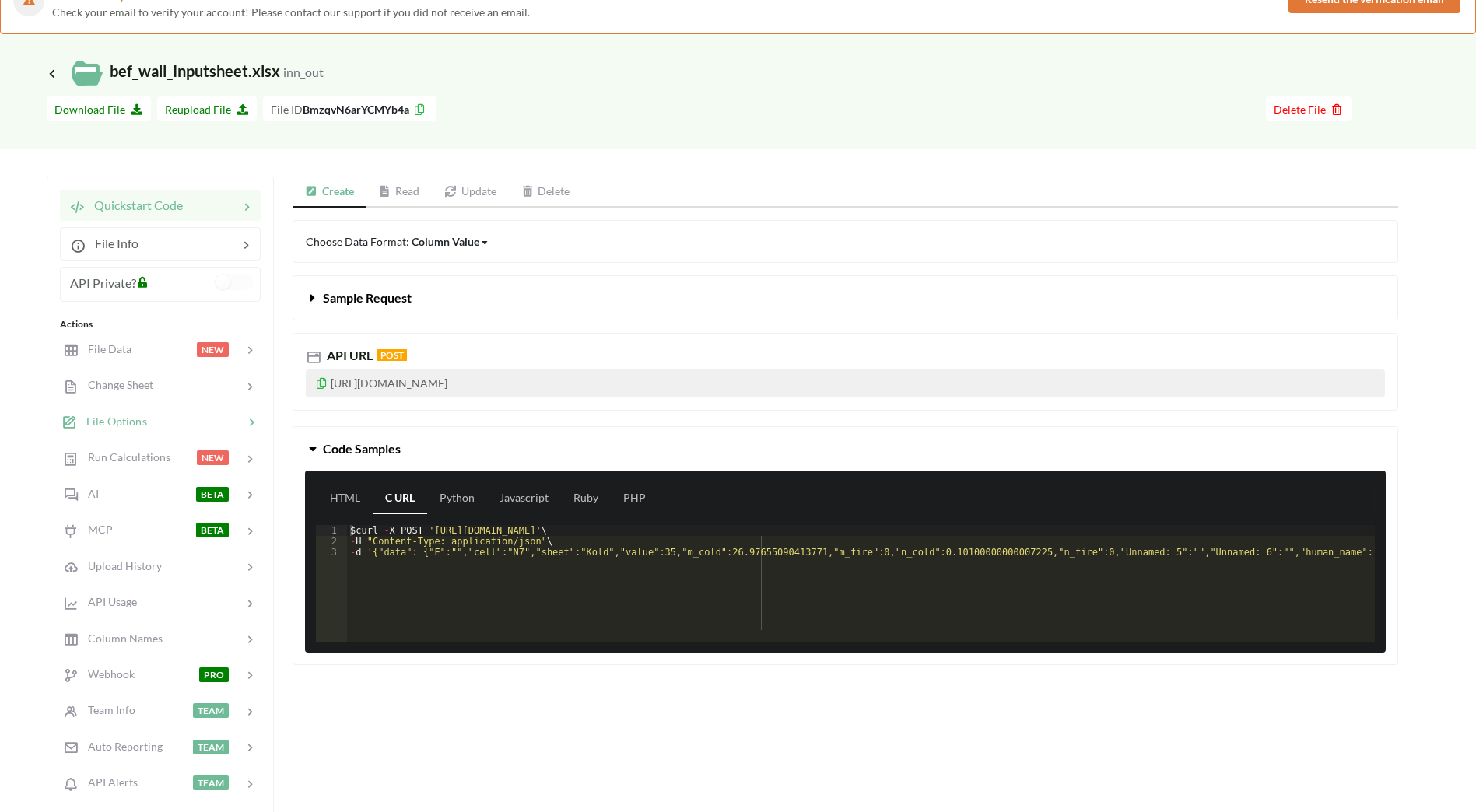
click at [133, 414] on span "File Options" at bounding box center [112, 421] width 70 height 13
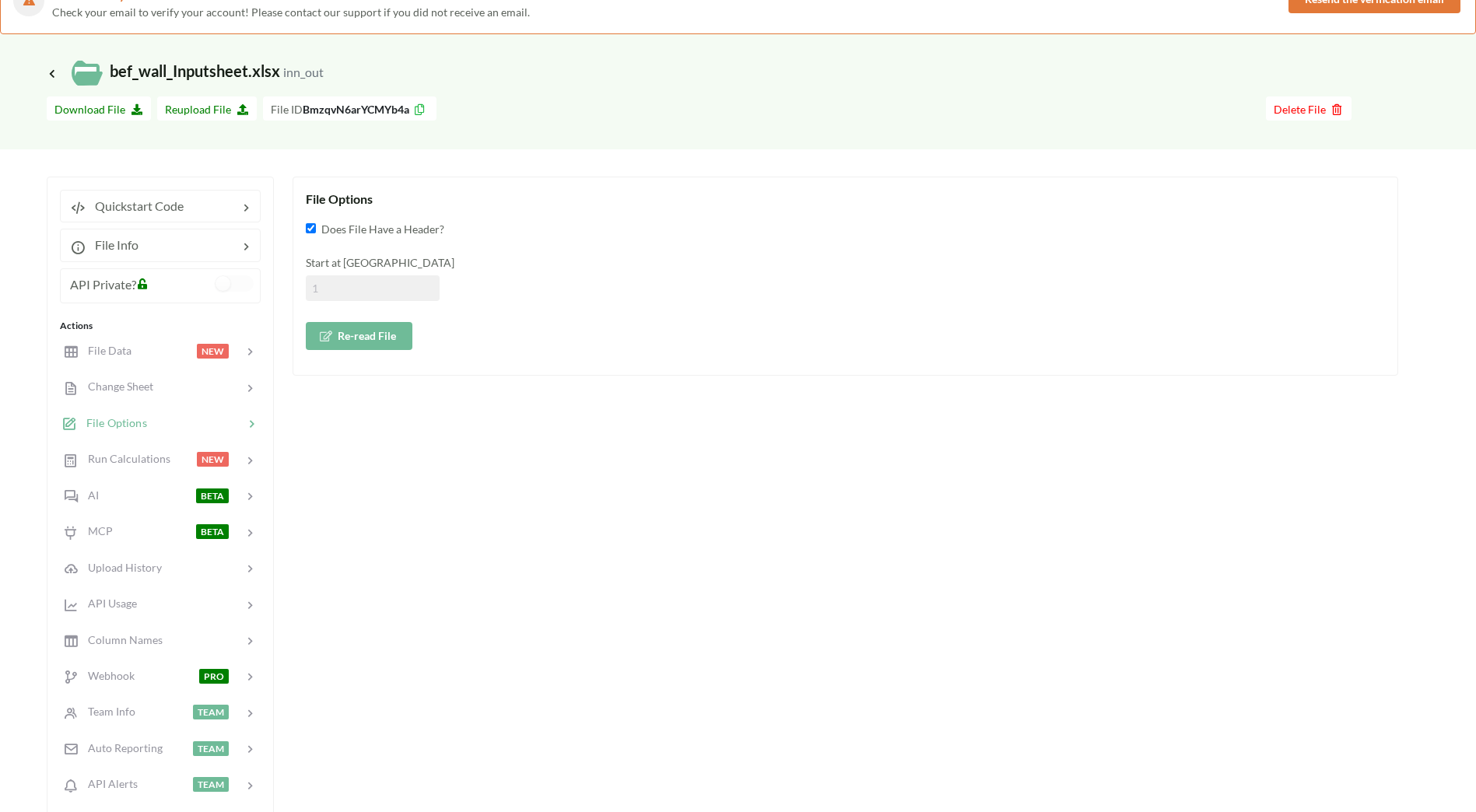
click at [366, 336] on button "Re-read File" at bounding box center [359, 335] width 107 height 28
click at [542, 378] on div "File Options Does File Have a Header? Start at Row Re-read File" at bounding box center [846, 532] width 1106 height 712
click at [356, 298] on input at bounding box center [373, 288] width 134 height 26
click at [449, 250] on div "Does File Have a Header? Start at Row Re-read File" at bounding box center [845, 285] width 1079 height 129
click at [135, 570] on span "Upload History" at bounding box center [119, 566] width 85 height 13
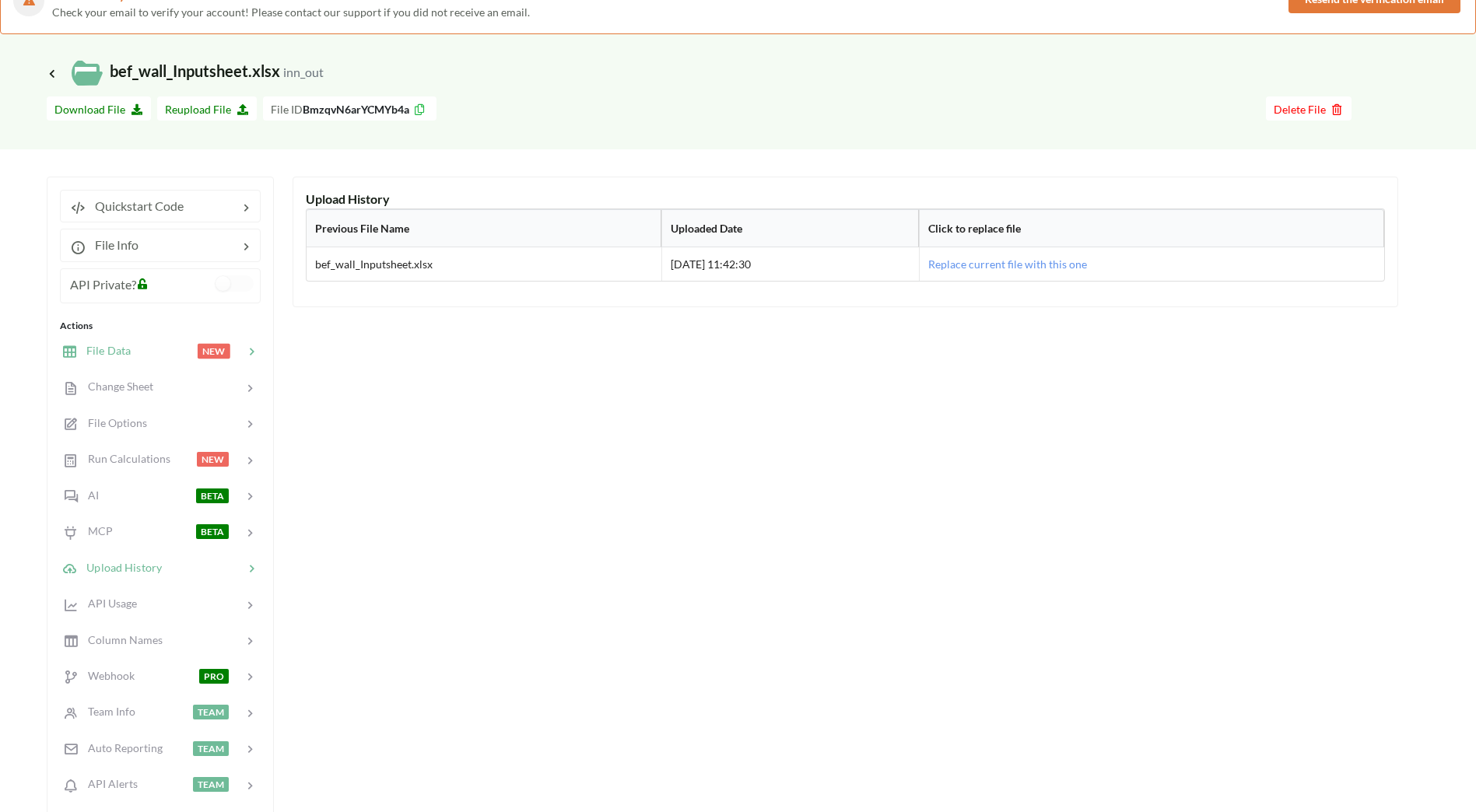
click at [104, 352] on span "File Data" at bounding box center [103, 350] width 53 height 13
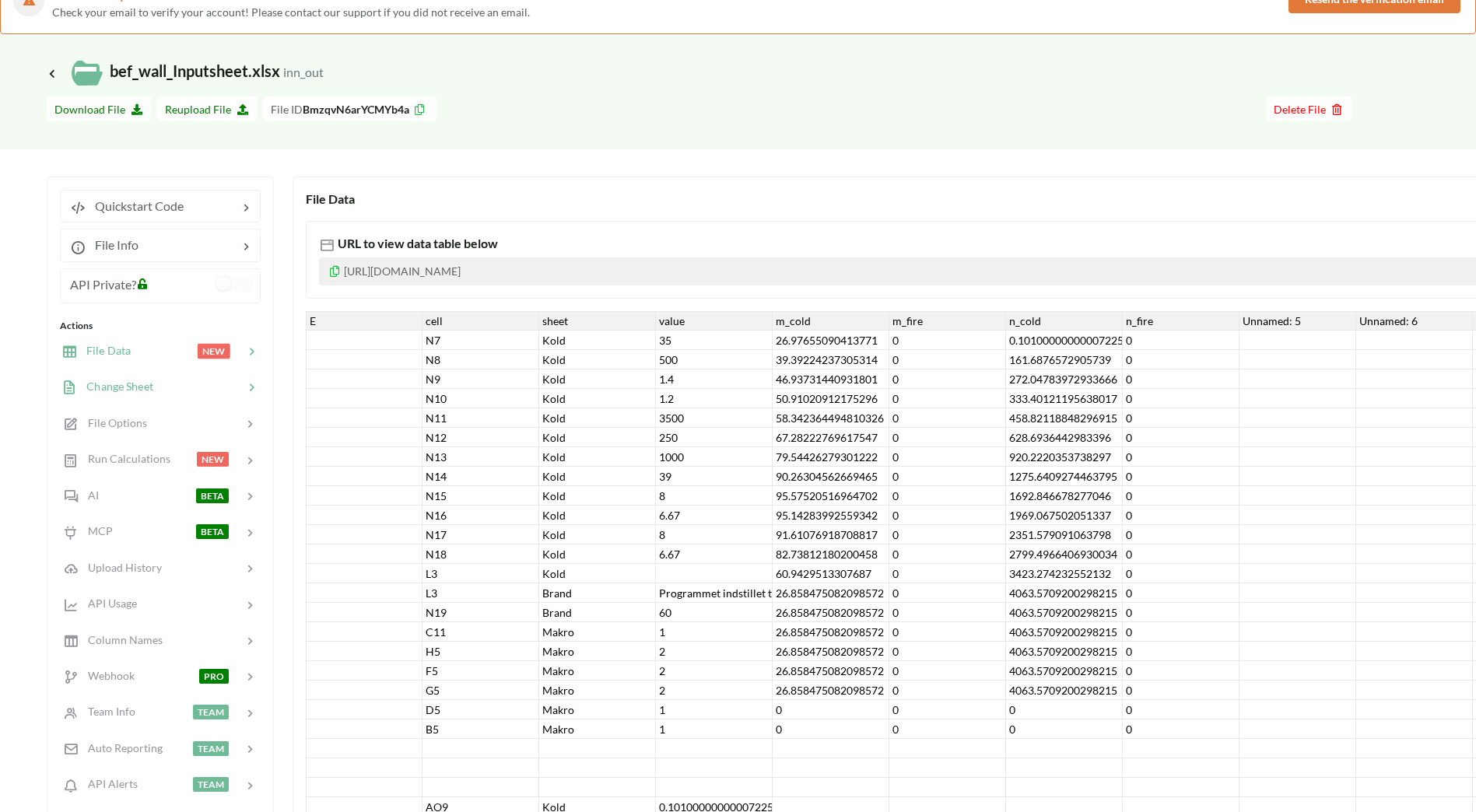
click at [122, 385] on span "Change Sheet" at bounding box center [115, 386] width 76 height 13
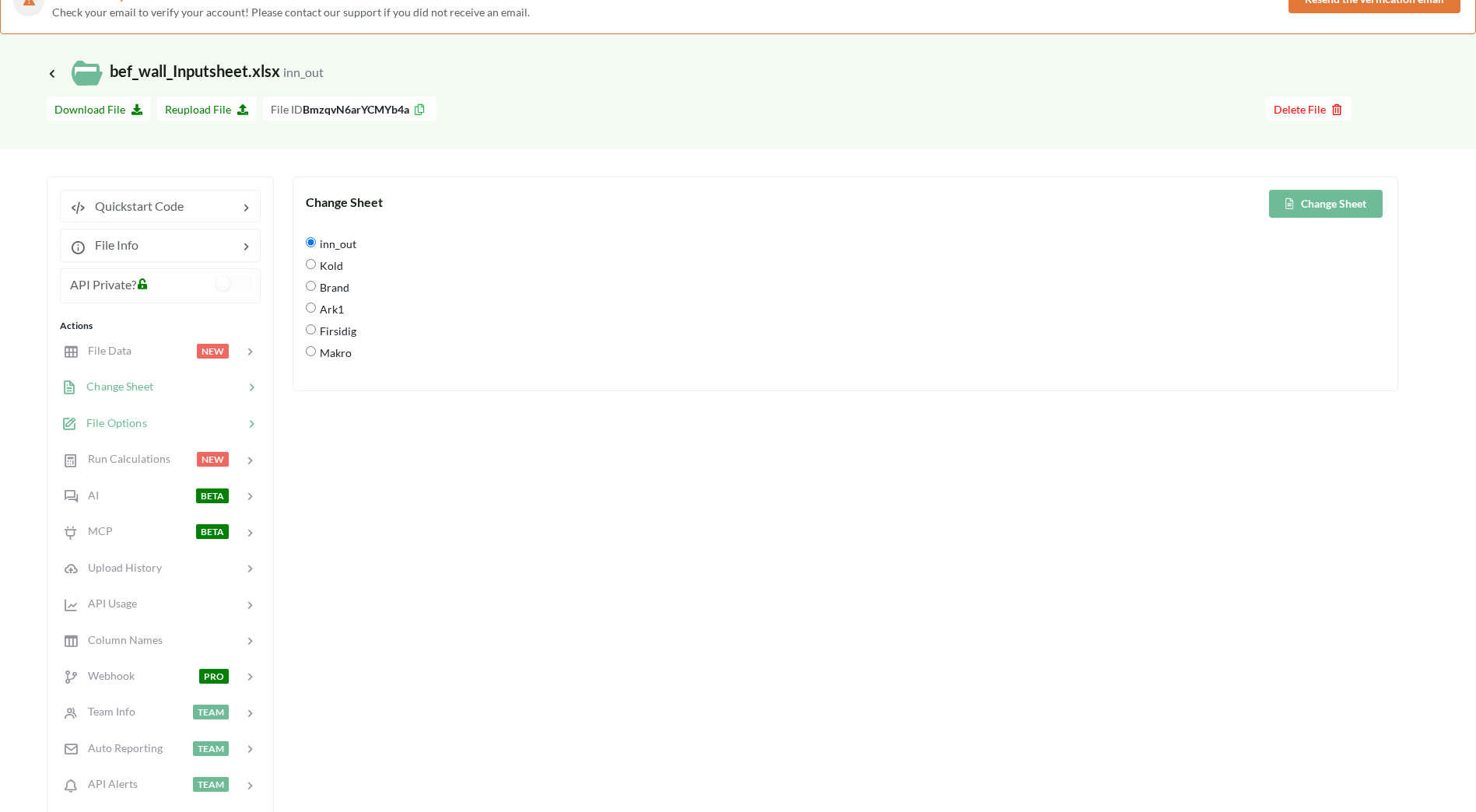
click at [129, 422] on span "File Options" at bounding box center [112, 423] width 70 height 13
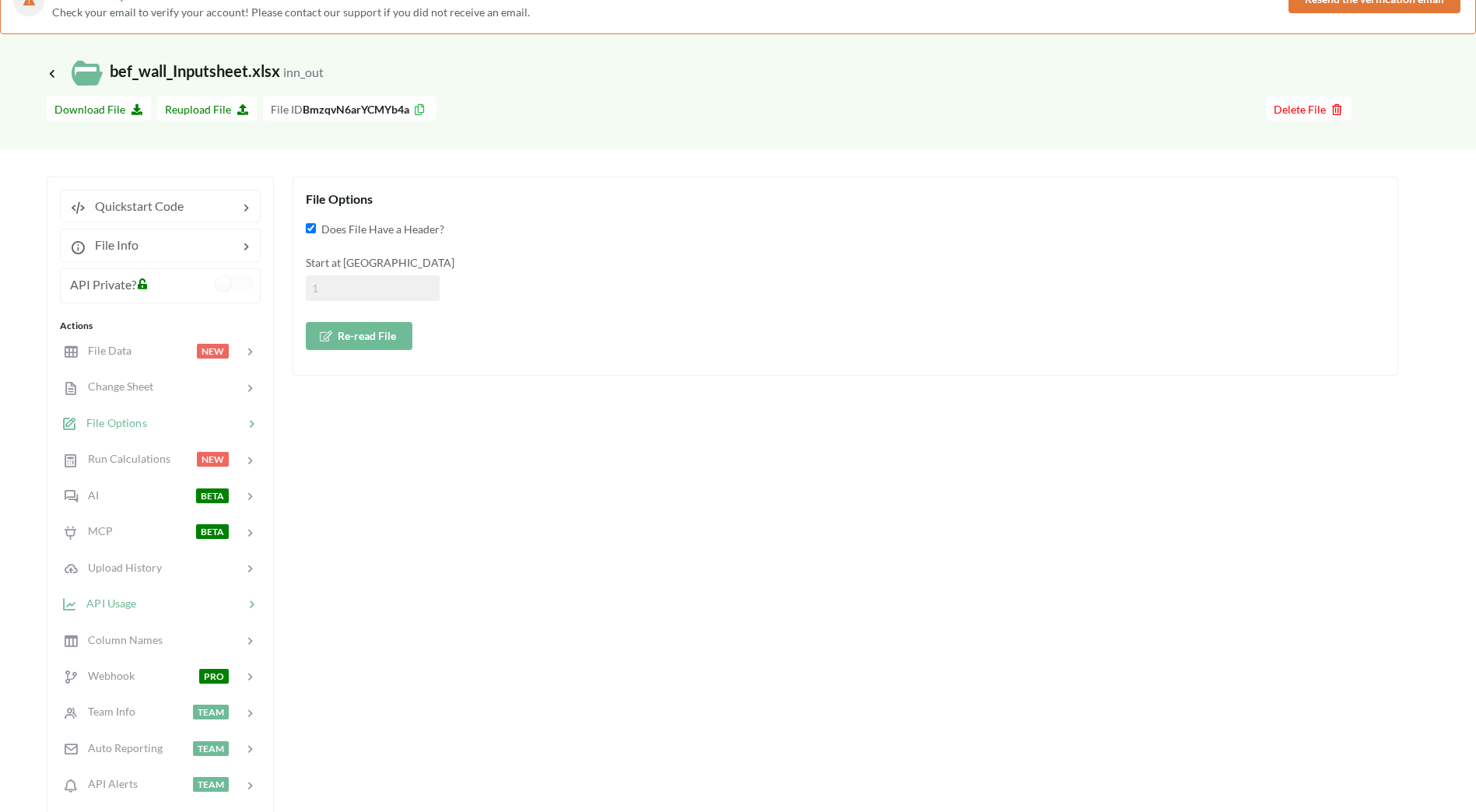
scroll to position [156, 0]
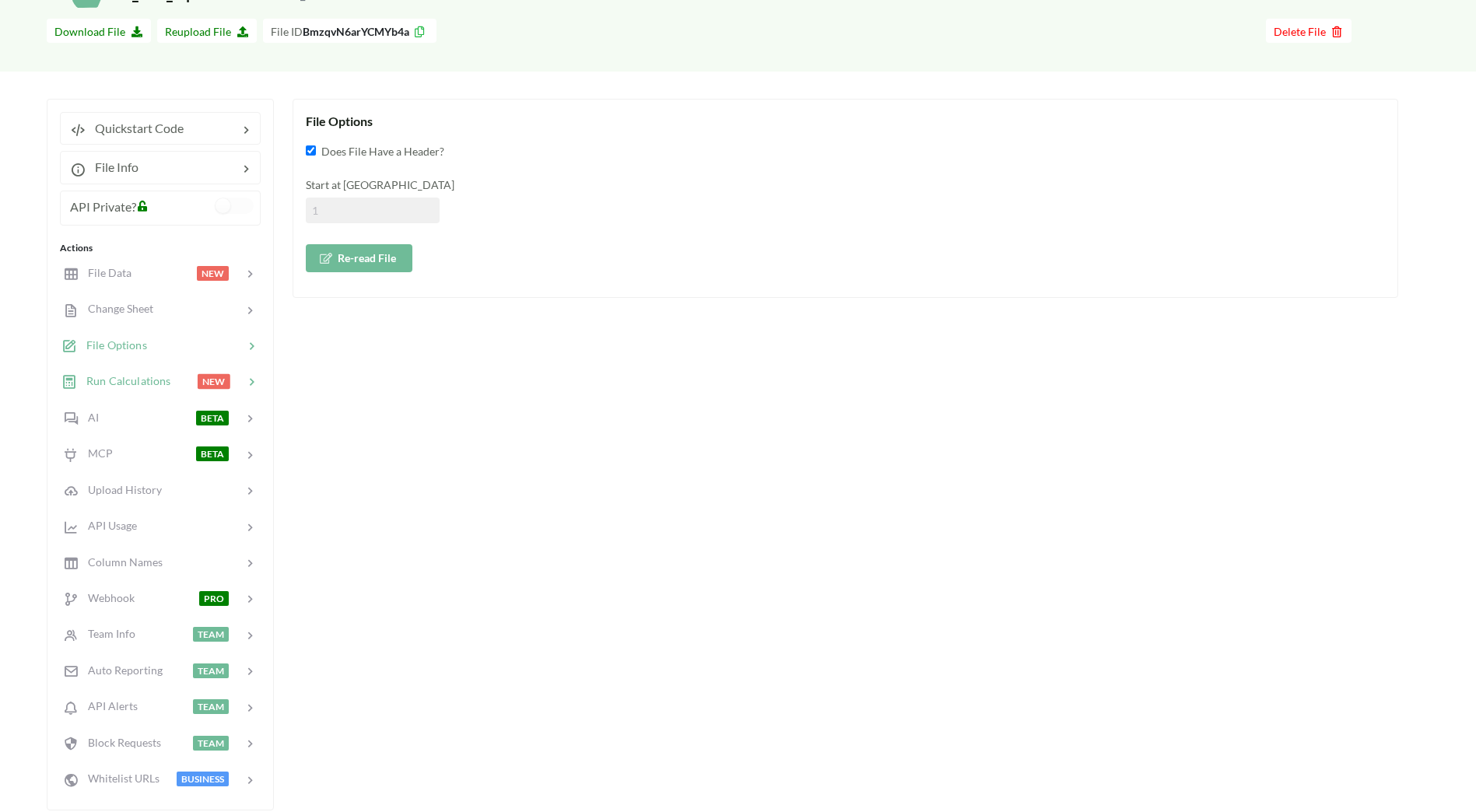
click at [133, 379] on span "Run Calculations" at bounding box center [124, 381] width 94 height 13
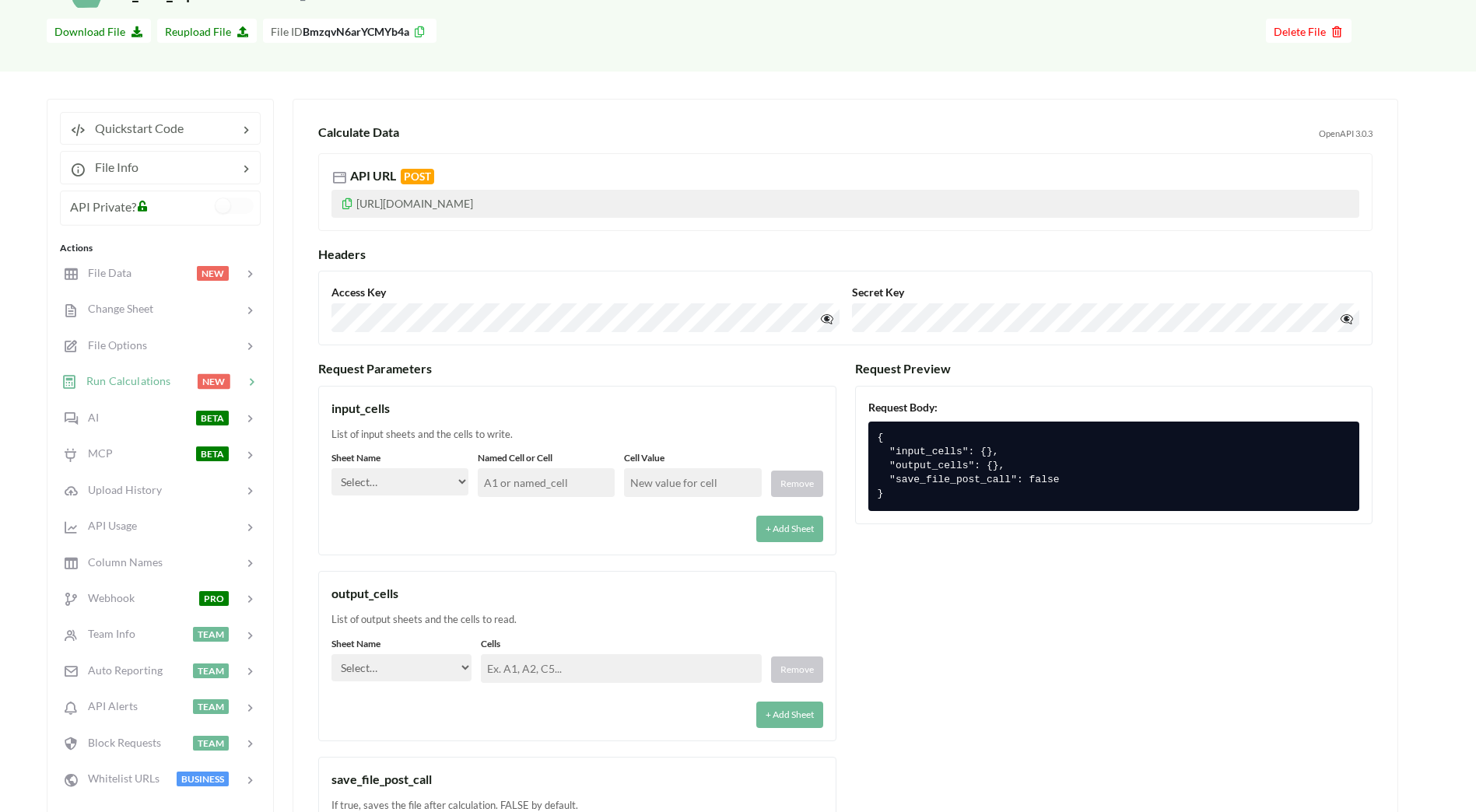
click at [461, 485] on select "Select… inn_out Kold Brand Ark1 Firsidig Makro" at bounding box center [399, 482] width 137 height 27
select select "inn_out"
click at [331, 468] on select "Select… inn_out Kold Brand Ark1 Firsidig Makro" at bounding box center [399, 482] width 137 height 27
click at [550, 489] on input "text" at bounding box center [546, 482] width 137 height 29
click at [521, 488] on input "text" at bounding box center [546, 482] width 137 height 29
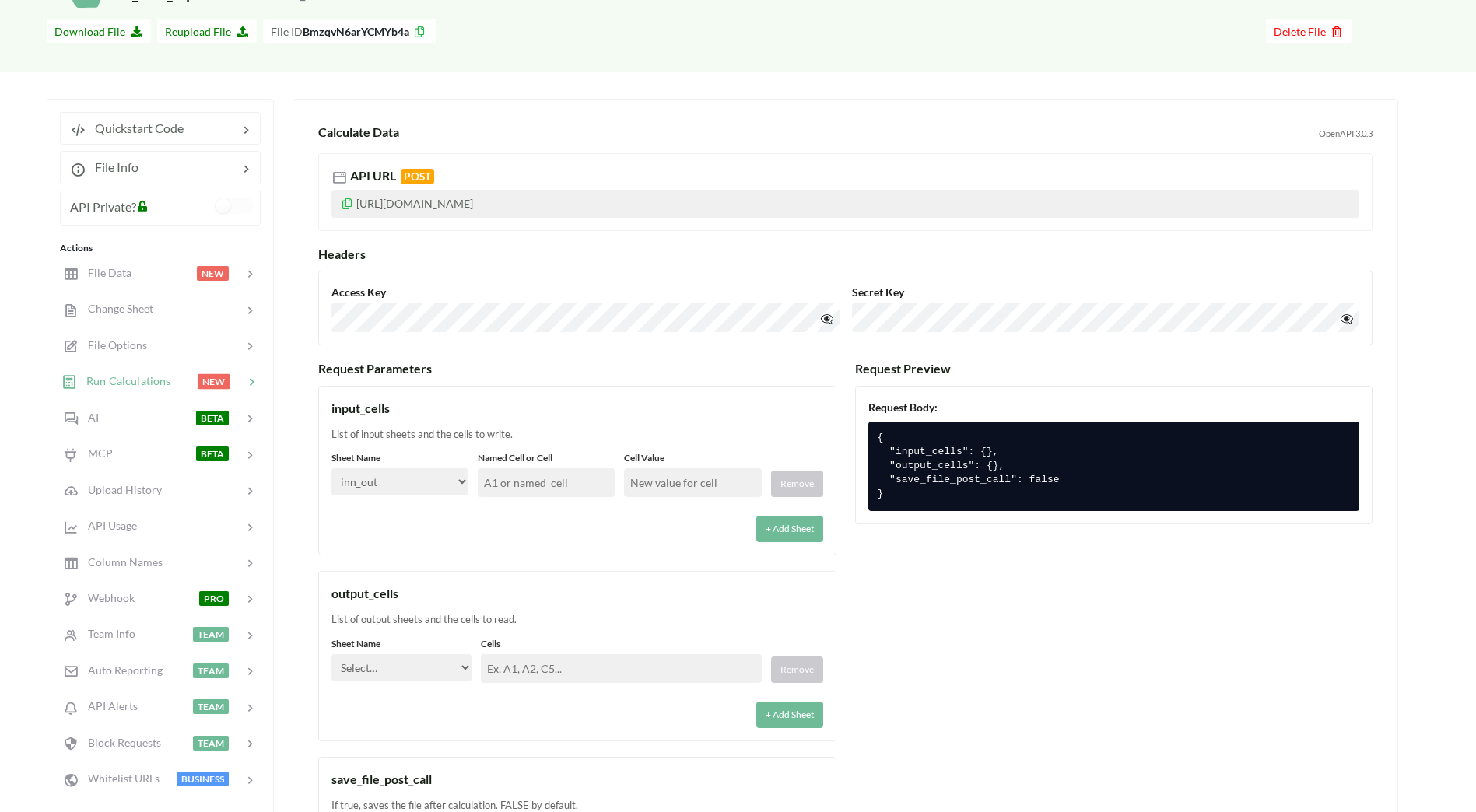
click at [445, 663] on select "Select… inn_out Kold Brand Ark1 Firsidig Makro" at bounding box center [401, 668] width 140 height 27
select select "inn_out"
click at [331, 654] on select "Select… inn_out Kold Brand Ark1 Firsidig Makro" at bounding box center [401, 668] width 140 height 27
click at [564, 674] on input "text" at bounding box center [621, 669] width 280 height 29
click at [706, 67] on div "Go To Files page Download hidden Download File Reupload File File ID BmzqvN6arY…" at bounding box center [738, 40] width 1476 height 61
